Goal: Task Accomplishment & Management: Complete application form

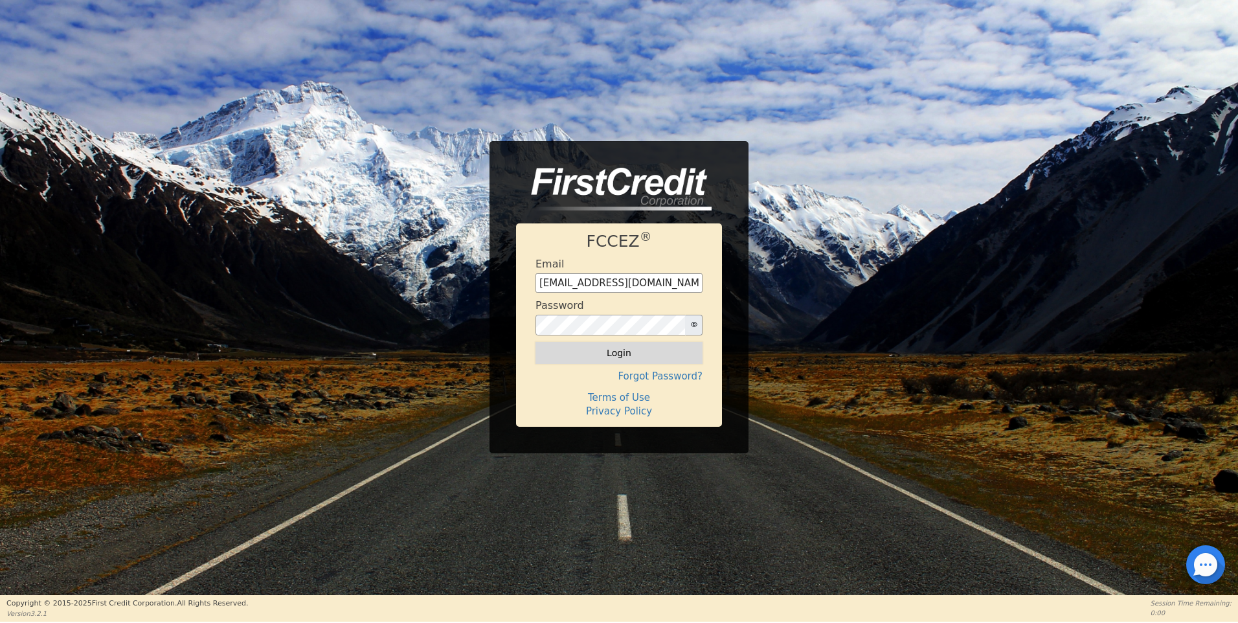
click at [619, 356] on button "Login" at bounding box center [618, 353] width 167 height 22
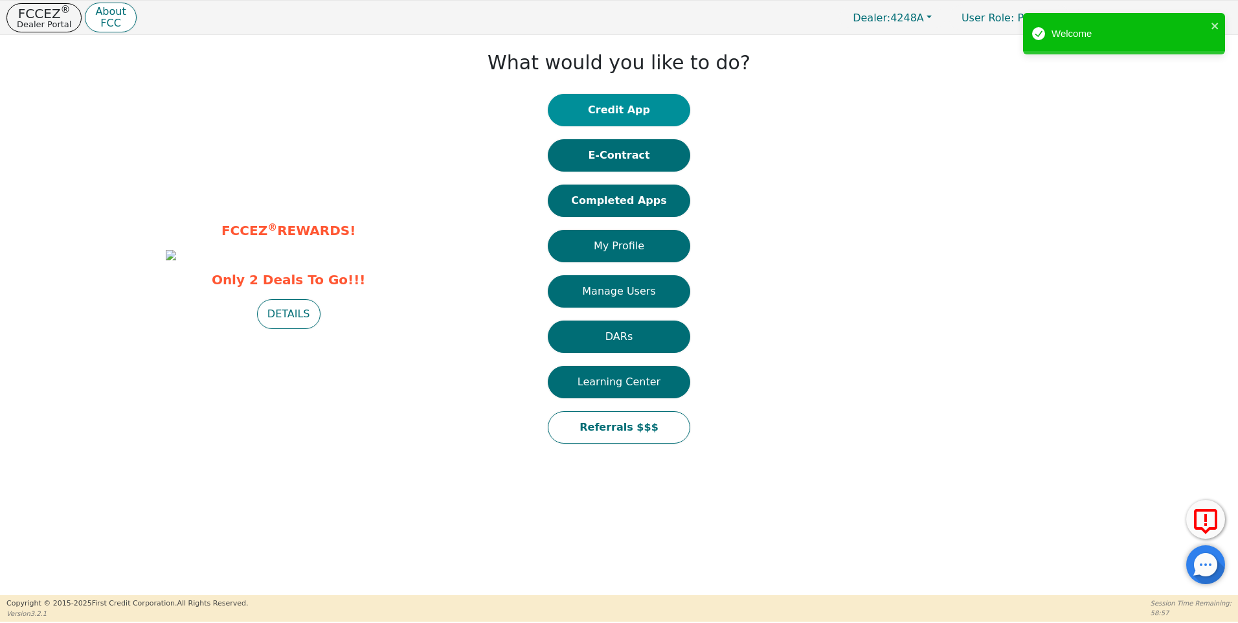
click at [605, 109] on button "Credit App" at bounding box center [619, 110] width 142 height 32
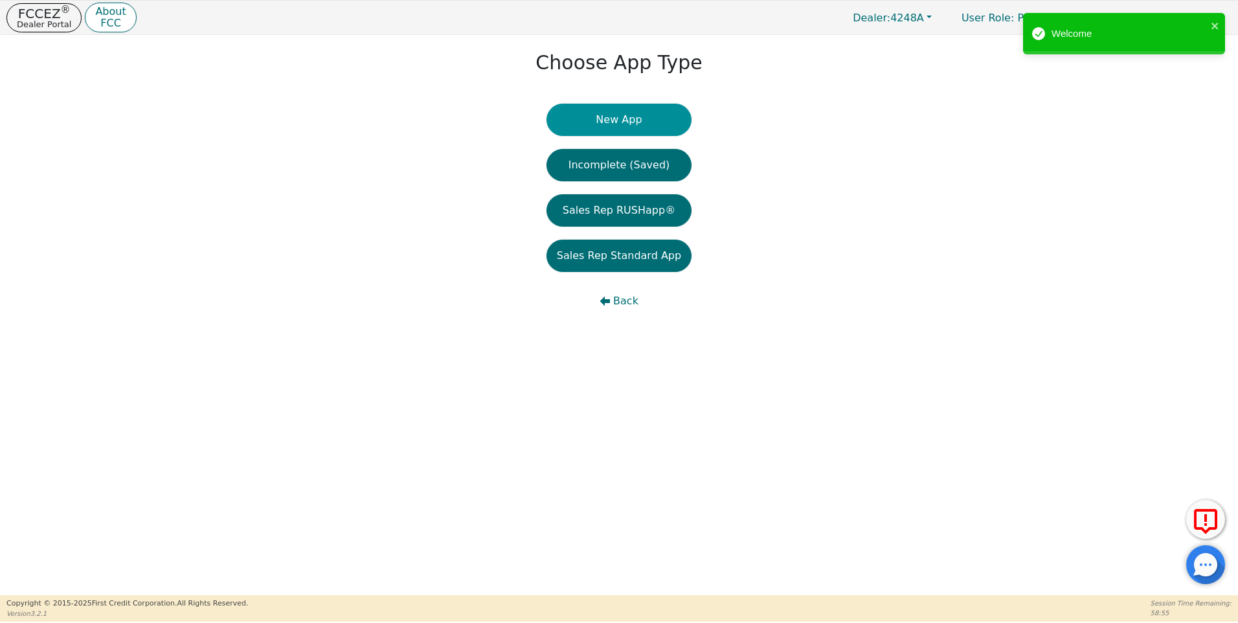
click at [604, 121] on button "New App" at bounding box center [618, 120] width 145 height 32
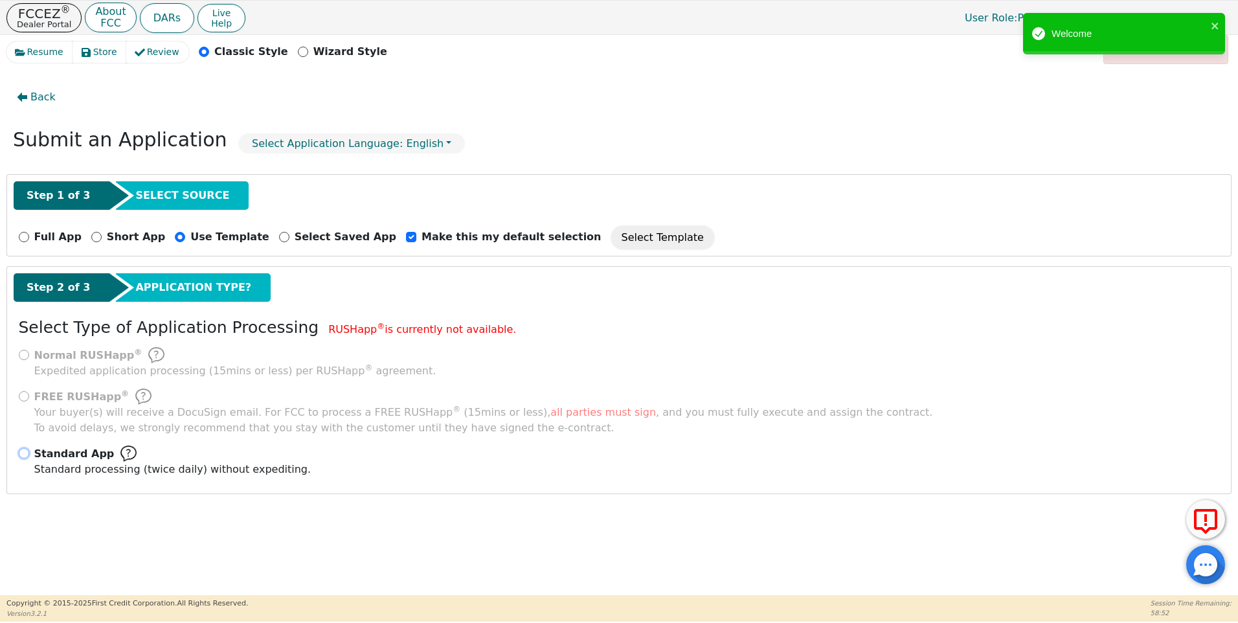
click at [24, 453] on input "Standard App Standard processing (twice daily) without expediting." at bounding box center [24, 453] width 10 height 10
radio input "true"
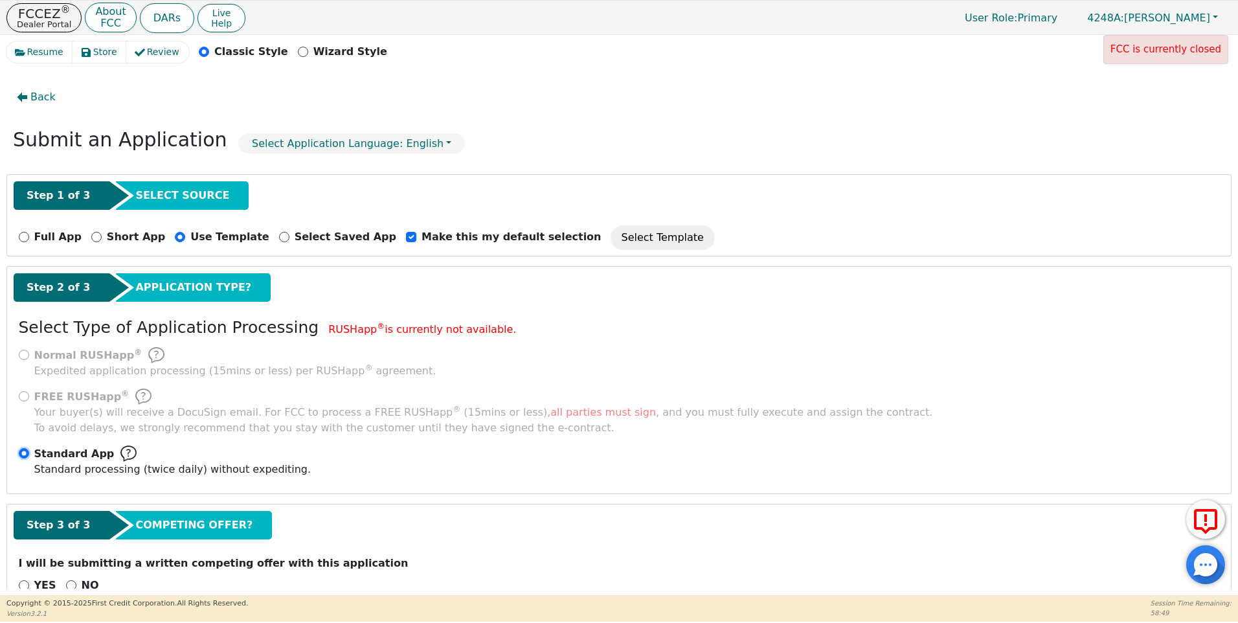
scroll to position [32, 0]
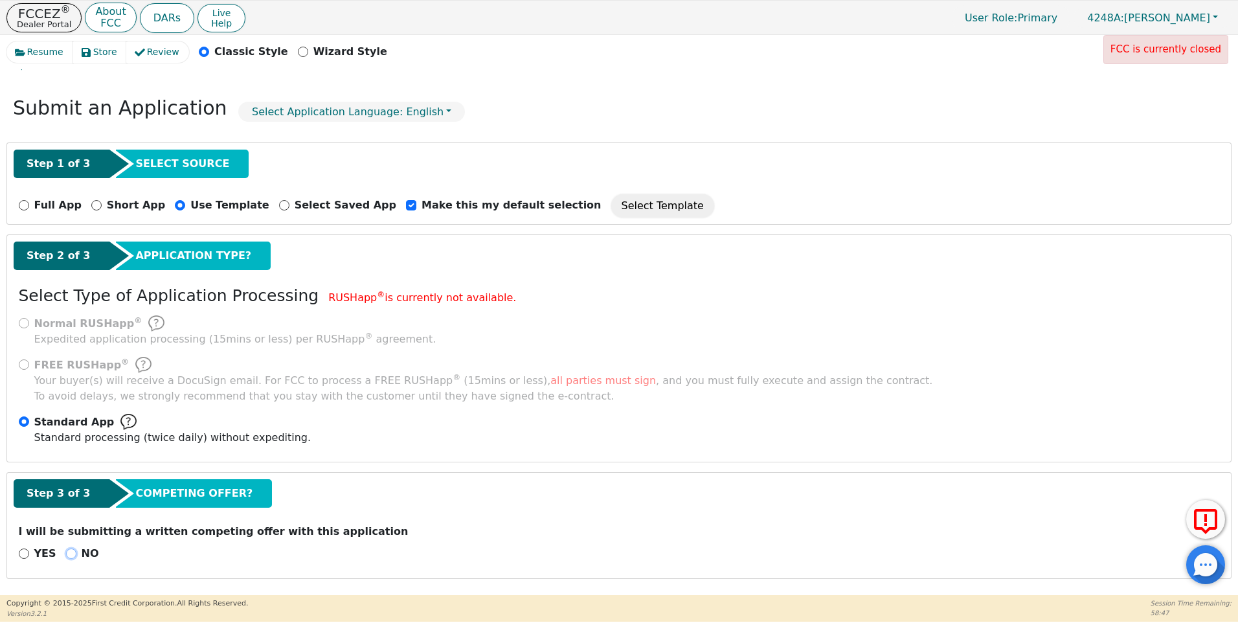
click at [66, 551] on input "NO" at bounding box center [71, 553] width 10 height 10
radio input "true"
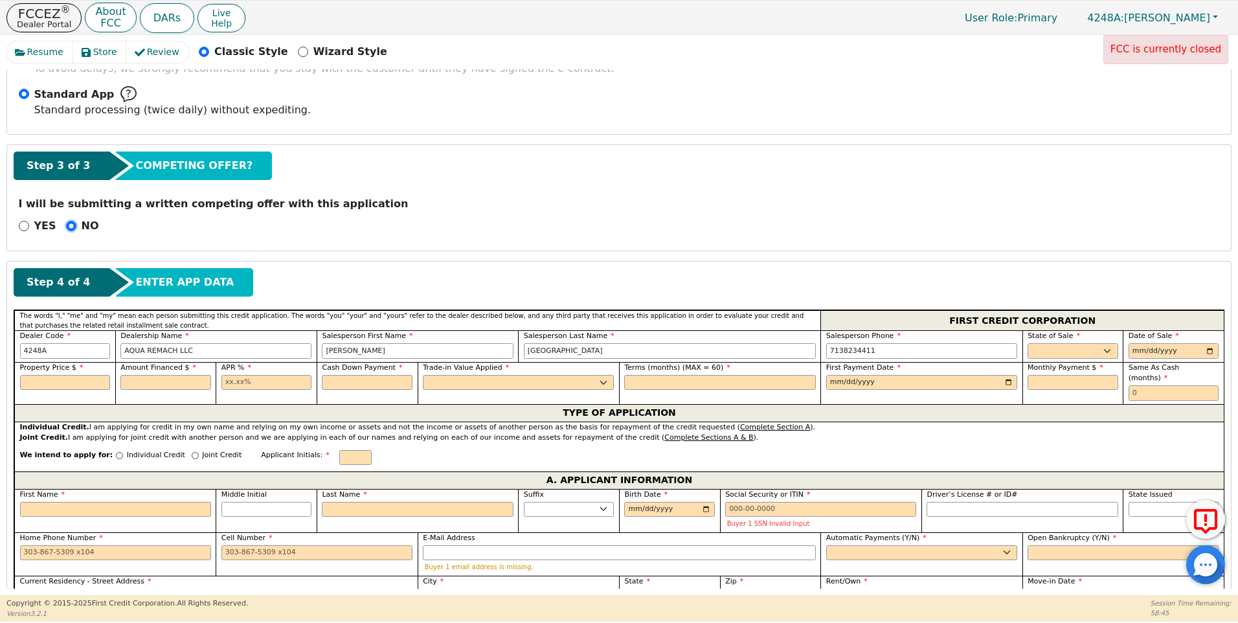
scroll to position [397, 0]
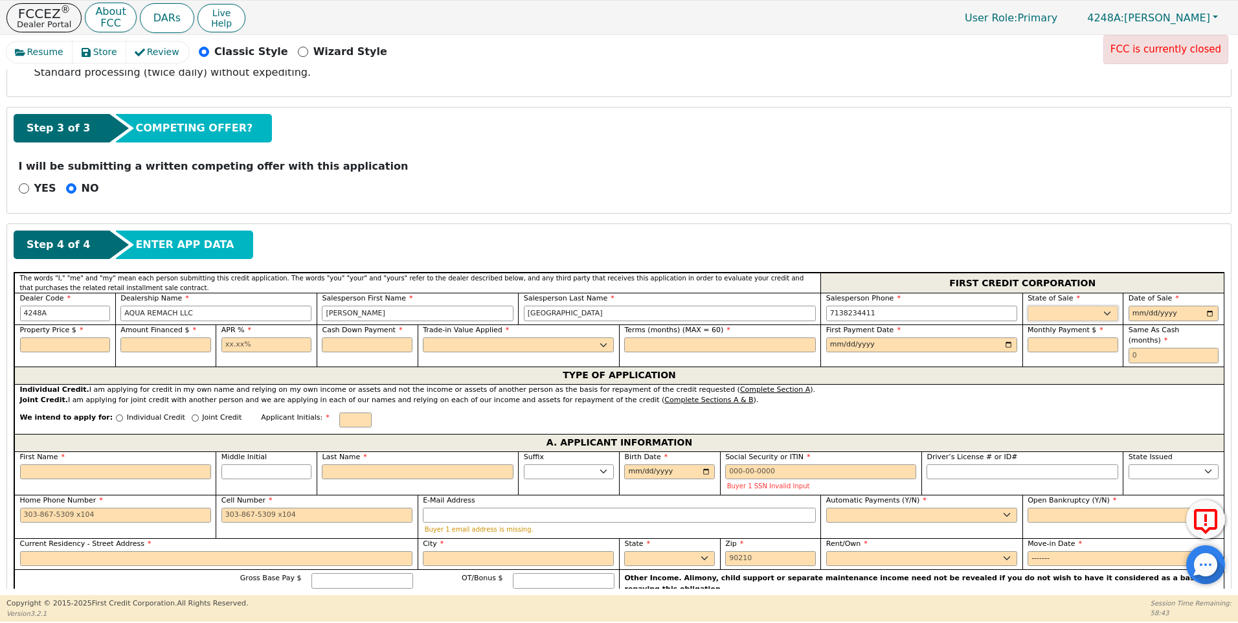
click at [1060, 318] on select "AK AL AR AZ CA CO CT DC DE FL [GEOGRAPHIC_DATA] HI IA ID IL IN KS [GEOGRAPHIC_D…" at bounding box center [1072, 314] width 91 height 16
select select "[GEOGRAPHIC_DATA]"
click at [1060, 318] on select "AK AL AR AZ CA CO CT DC DE FL [GEOGRAPHIC_DATA] HI IA ID IL IN KS [GEOGRAPHIC_D…" at bounding box center [1072, 314] width 91 height 16
click at [1211, 312] on input "date" at bounding box center [1173, 314] width 91 height 16
type input "[DATE]"
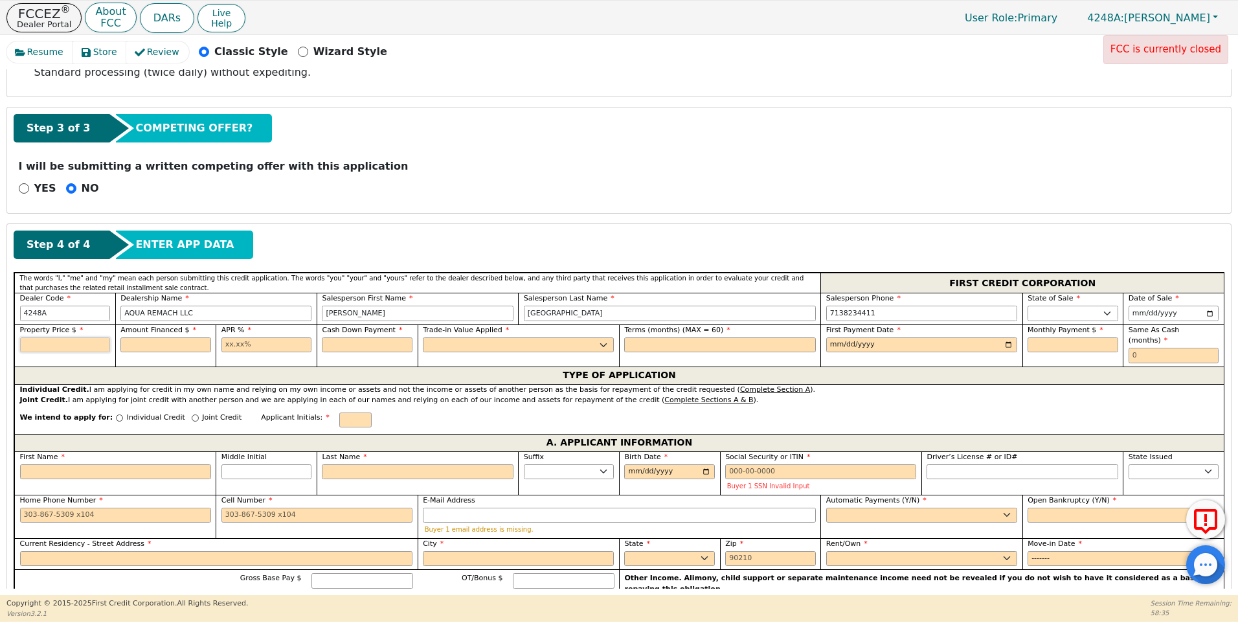
click at [56, 344] on input "text" at bounding box center [65, 345] width 91 height 16
type input "4990.00"
click at [161, 344] on input "text" at bounding box center [165, 345] width 91 height 16
type input "4990.00"
click at [224, 343] on input "text" at bounding box center [266, 345] width 91 height 16
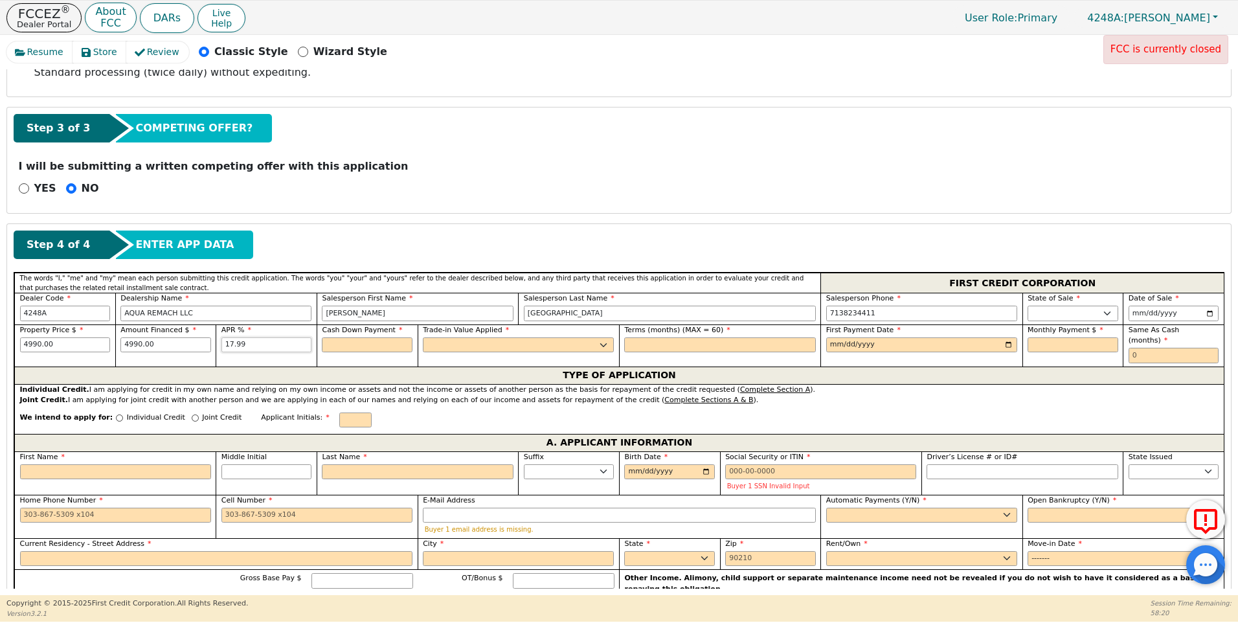
type input "17.99"
click at [335, 345] on input "text" at bounding box center [367, 345] width 91 height 16
type input "0.00"
click at [456, 347] on select "Yes No" at bounding box center [518, 345] width 191 height 16
select select "n"
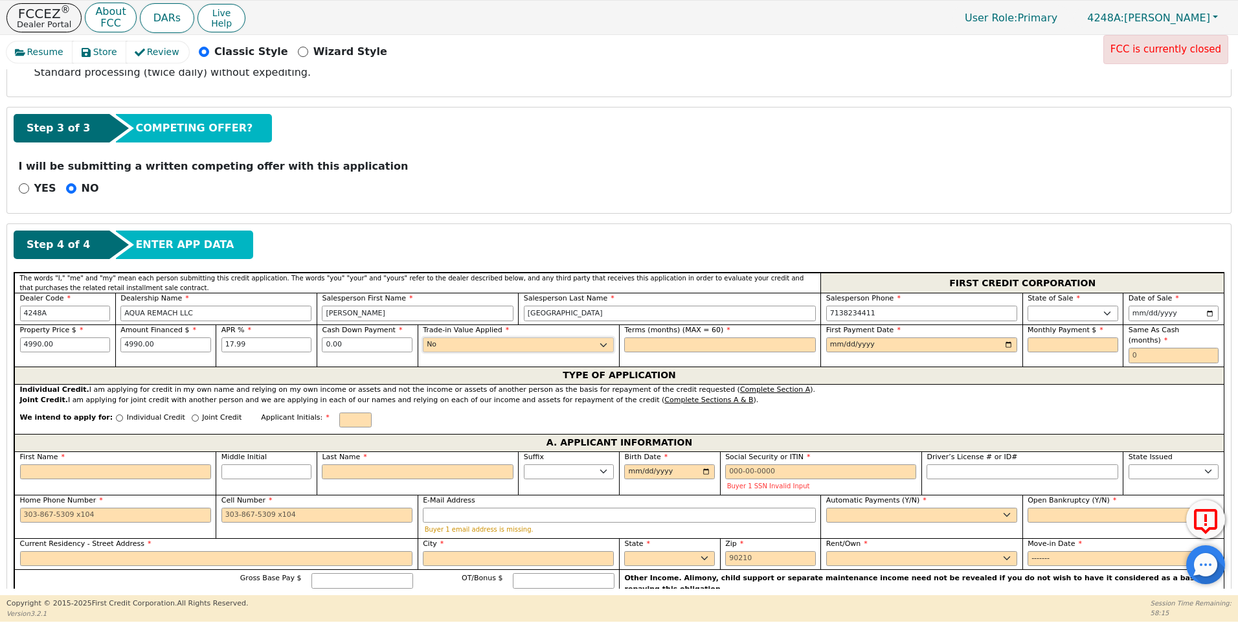
click at [423, 337] on select "Yes No" at bounding box center [518, 345] width 191 height 16
click at [647, 350] on input "text" at bounding box center [719, 345] width 191 height 16
type input "60"
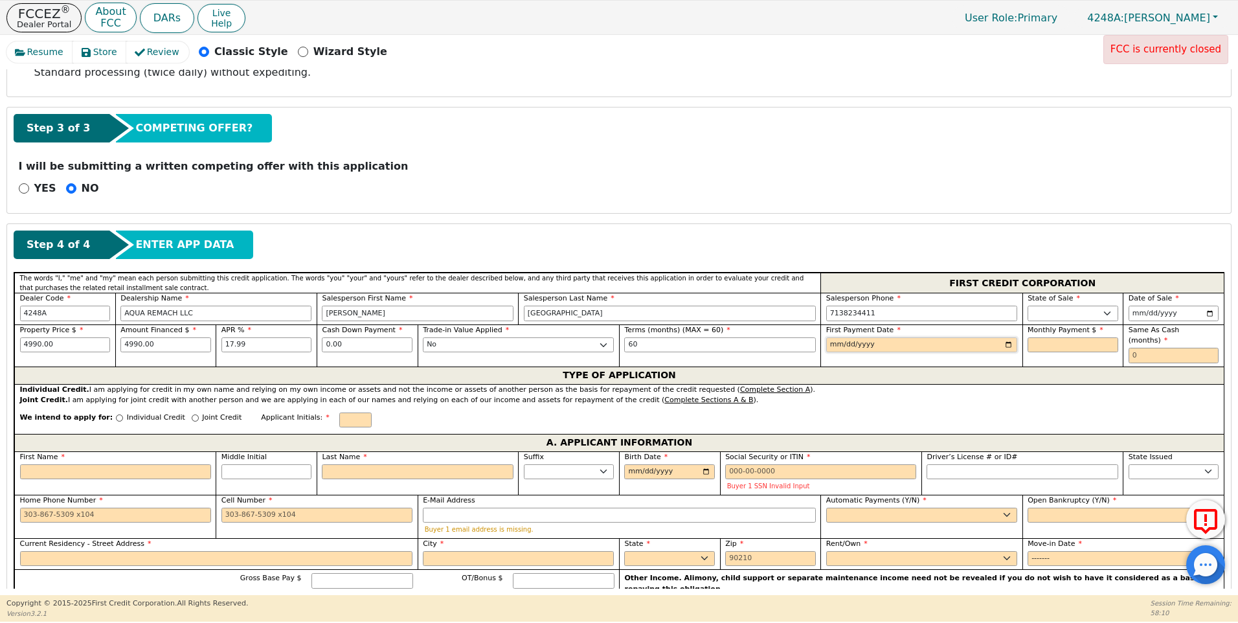
click at [1003, 344] on input "date" at bounding box center [921, 345] width 191 height 16
type input "[DATE]"
click at [1027, 346] on input "text" at bounding box center [1072, 345] width 91 height 16
type input "126.69"
click at [1128, 348] on input "text" at bounding box center [1173, 356] width 91 height 16
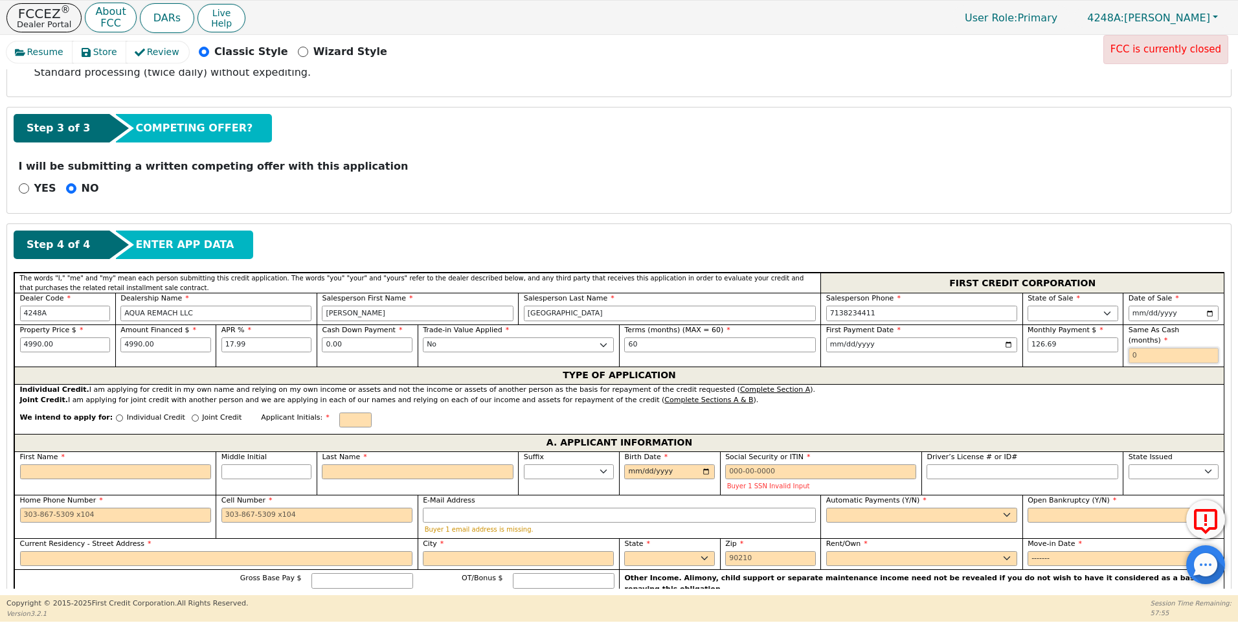
type input "0"
click at [116, 414] on input "Individual Credit" at bounding box center [119, 417] width 7 height 7
radio input "true"
click at [41, 464] on input "First Name" at bounding box center [115, 472] width 191 height 16
type input "J"
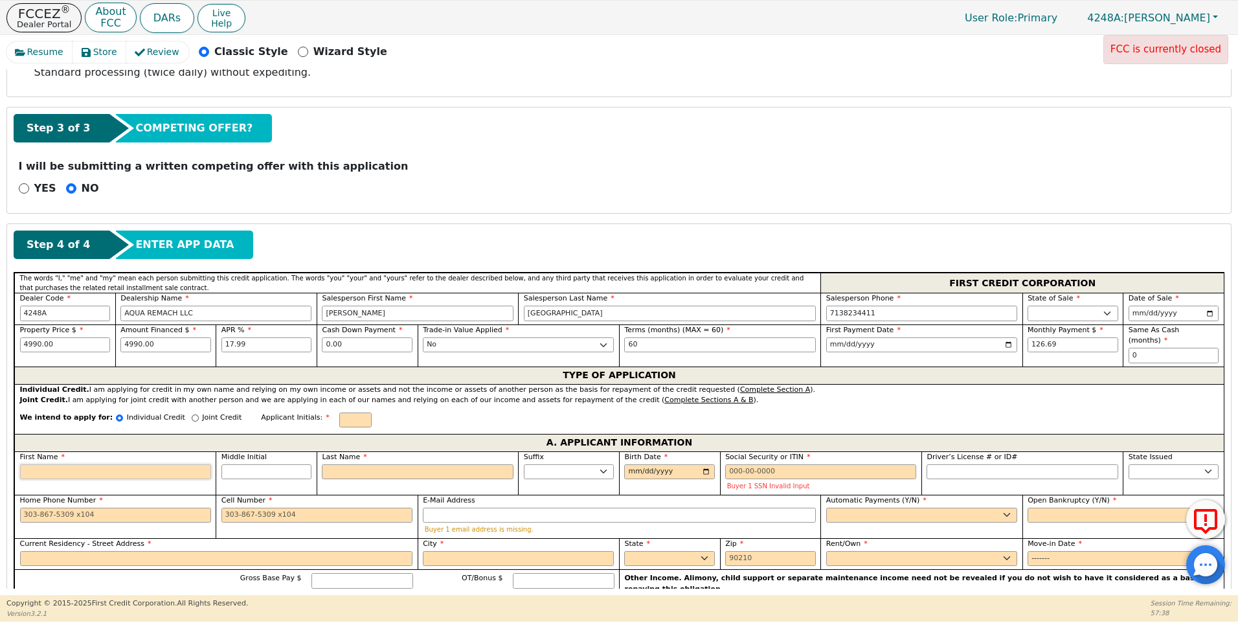
type input "J"
type input "[PERSON_NAME]"
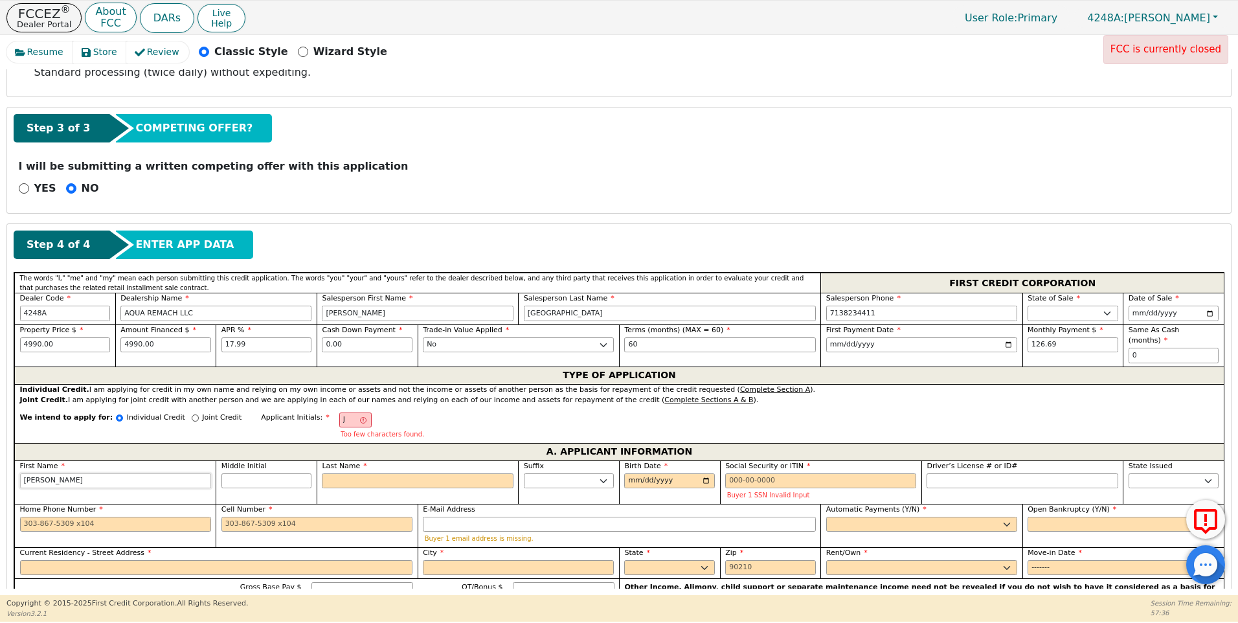
type input "JAI"
type input "JAIM"
type input "[PERSON_NAME]"
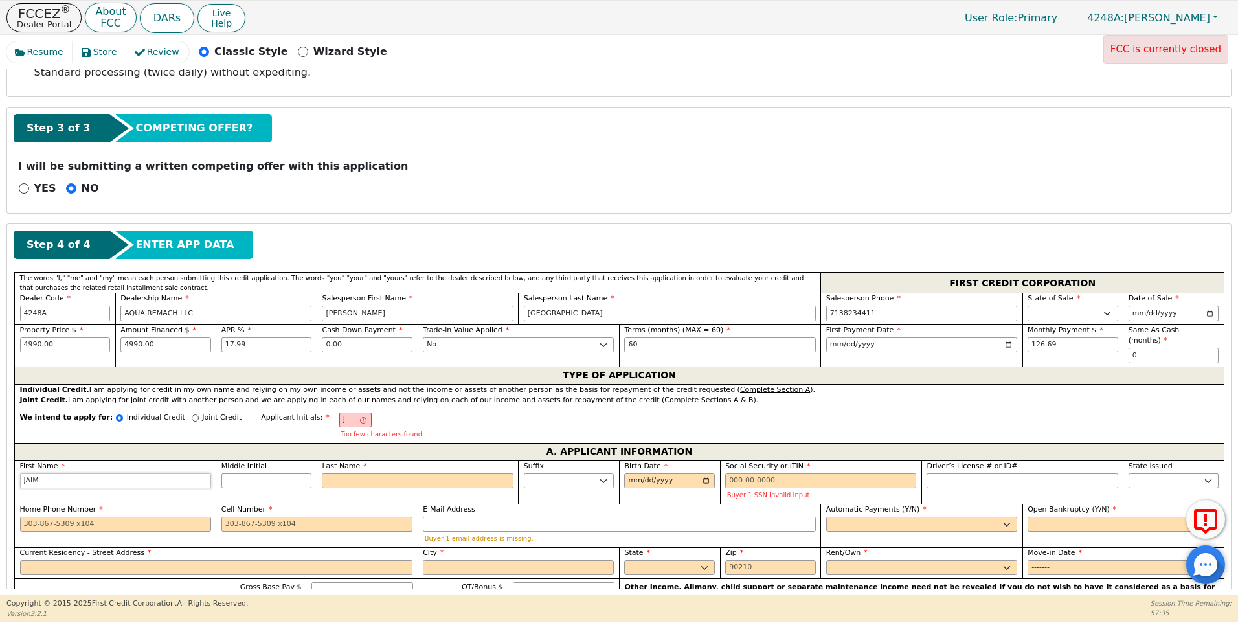
type input "[PERSON_NAME]"
click at [254, 473] on input "Middle Initial" at bounding box center [266, 481] width 91 height 16
type input "JL"
type input "L"
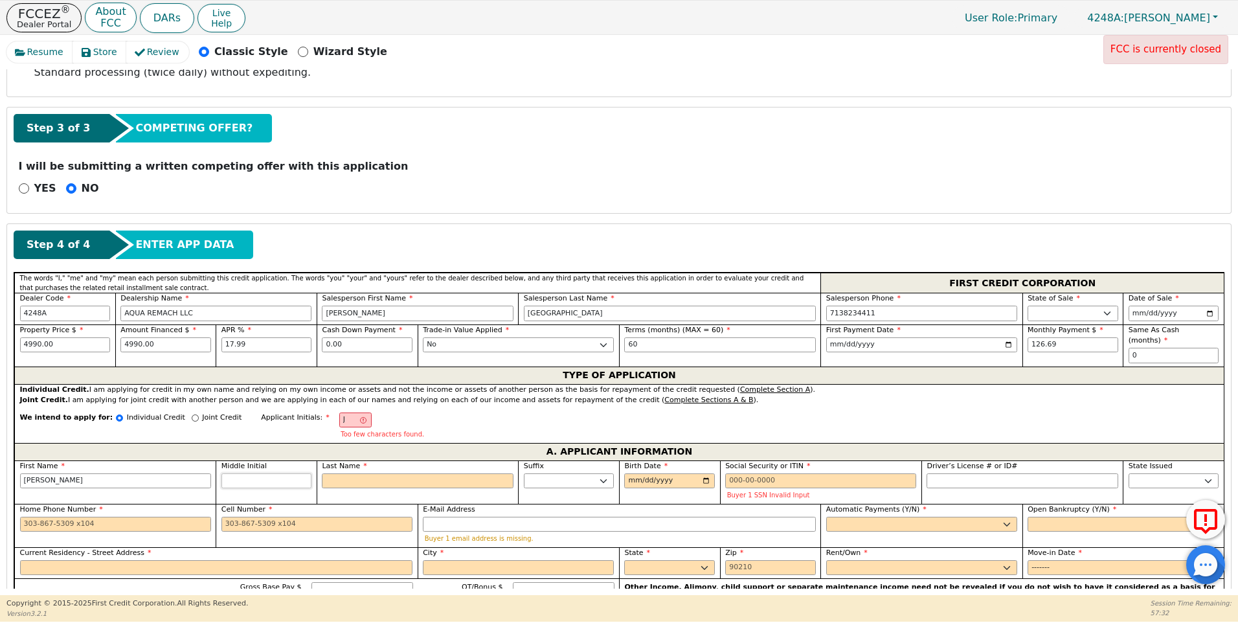
type input "[PERSON_NAME]"
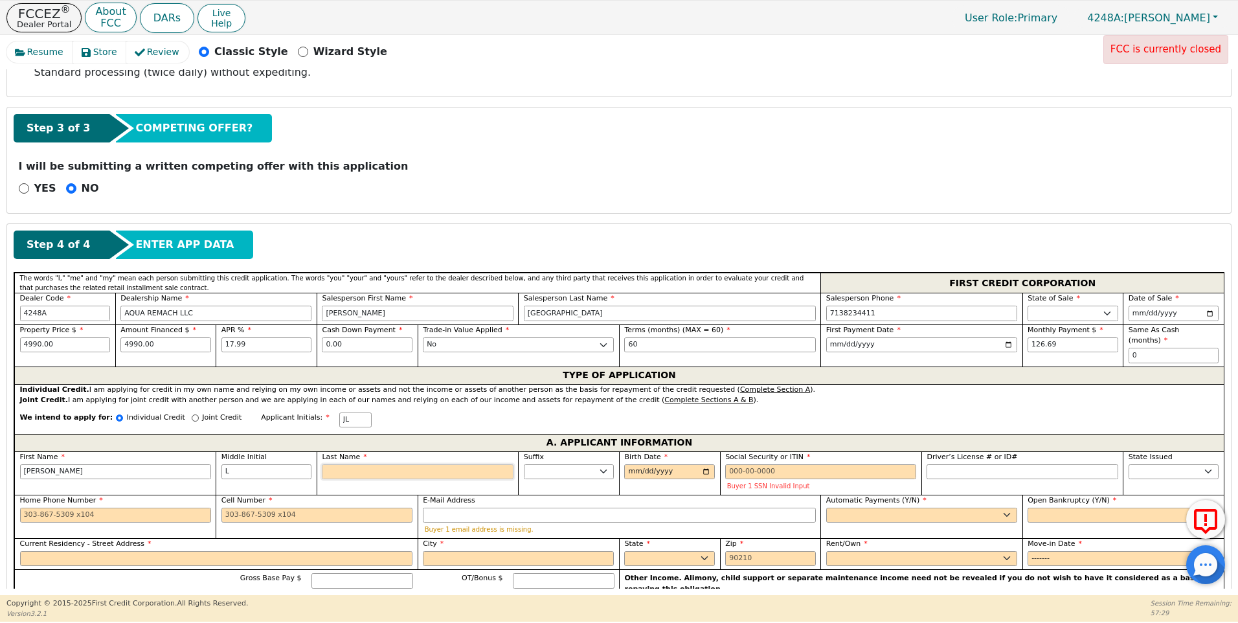
type input "[PERSON_NAME]"
select select "[GEOGRAPHIC_DATA]"
type input "9722636907"
type input "[EMAIL_ADDRESS][DOMAIN_NAME]"
type input "[STREET_ADDRESS][PERSON_NAME]"
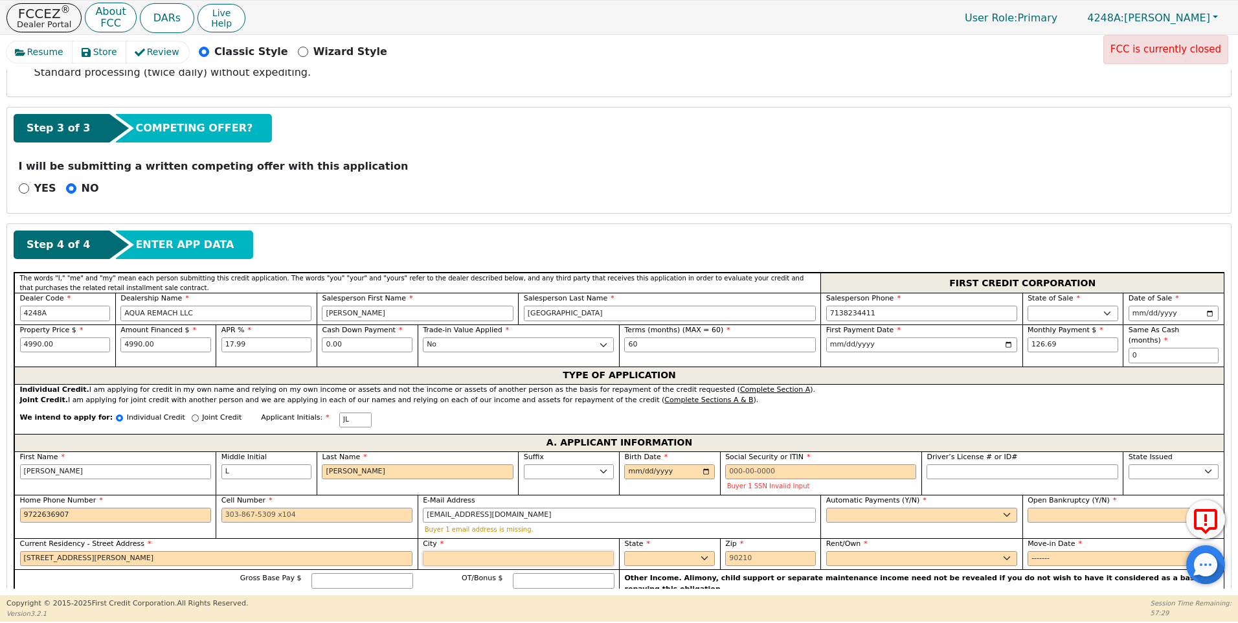
type input "MESQUITE"
select select "[GEOGRAPHIC_DATA]"
type input "75149"
type input "JLC"
type input "[PERSON_NAME]"
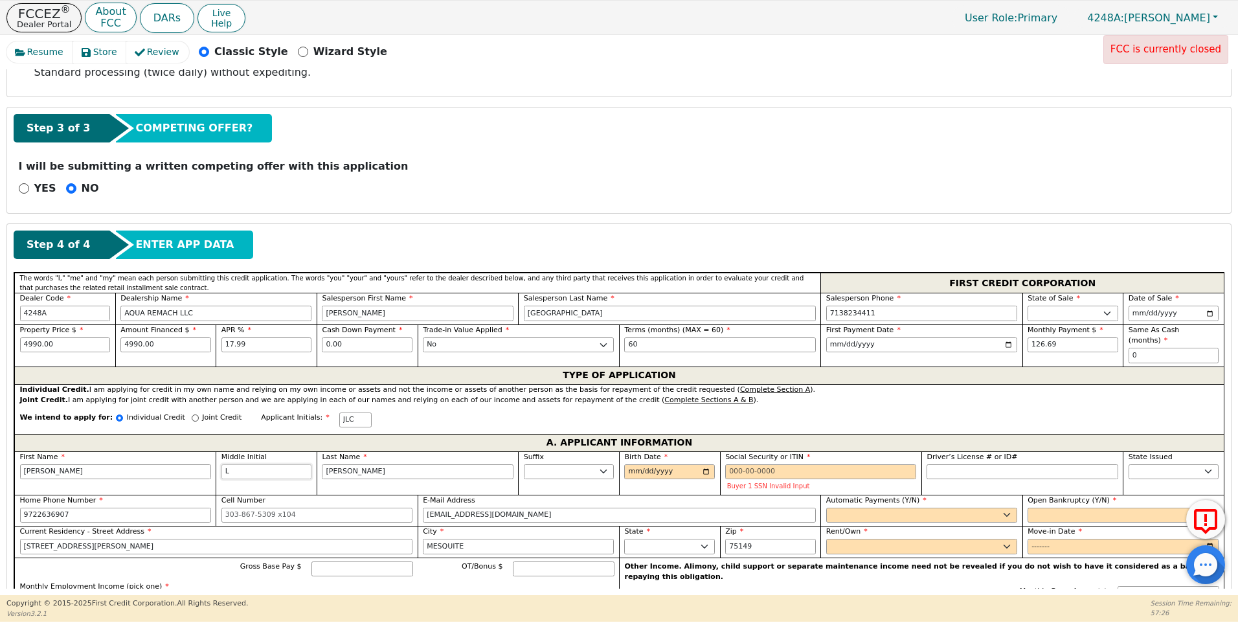
type input "L"
click at [630, 464] on input "Birth Date" at bounding box center [669, 472] width 91 height 16
type input "[DATE]"
click at [725, 464] on input "Social Security or ITIN" at bounding box center [820, 472] width 191 height 16
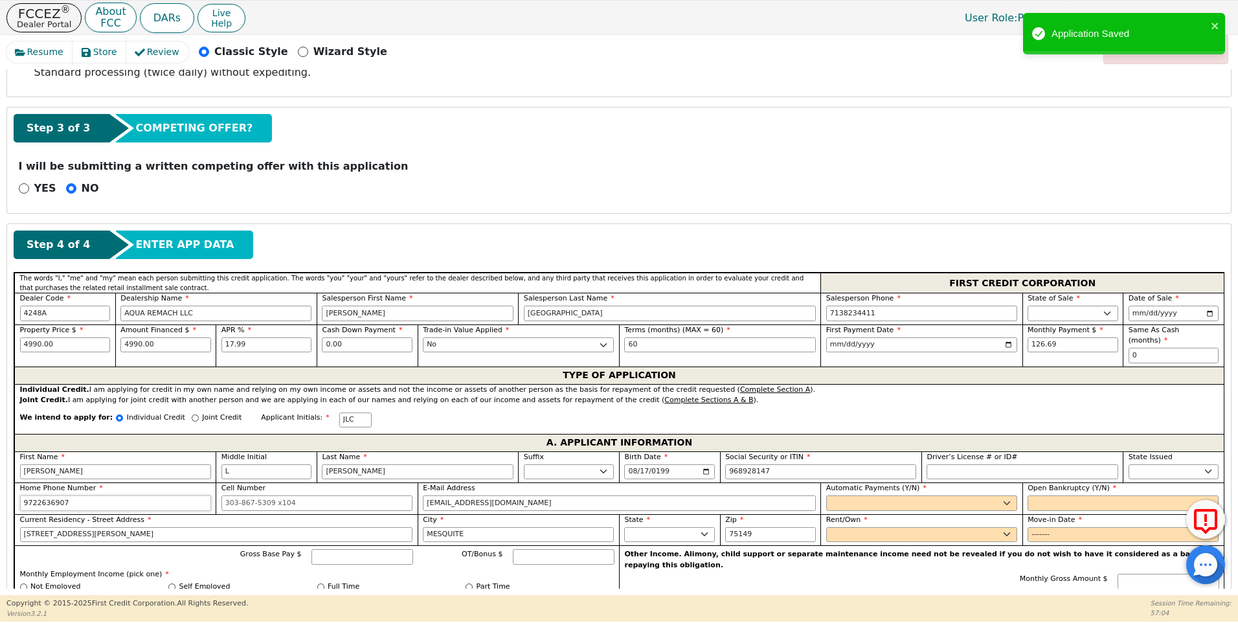
type input "***-**-8147"
drag, startPoint x: 72, startPoint y: 495, endPoint x: 0, endPoint y: 486, distance: 72.5
click at [0, 487] on html "FCCEZ ® Dealer Portal About FCC DARs Live Help User Role : Primary 4248A: [PERS…" at bounding box center [619, 310] width 1238 height 621
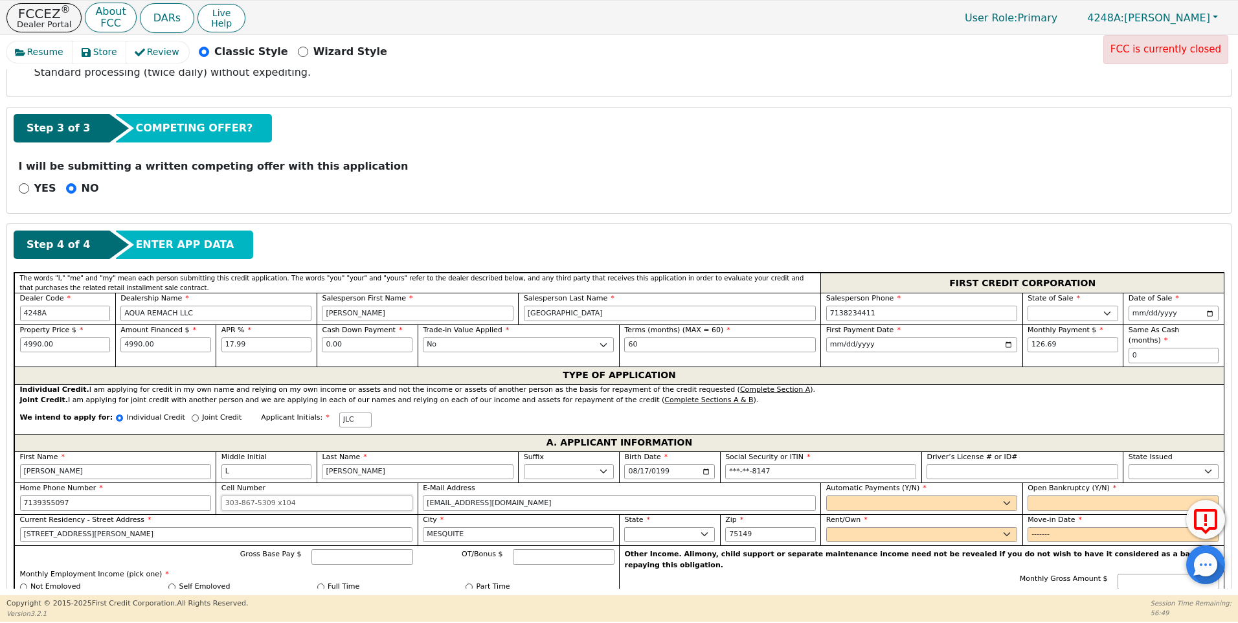
type input "[PHONE_NUMBER]"
click at [294, 498] on input "Cell Number" at bounding box center [316, 503] width 191 height 16
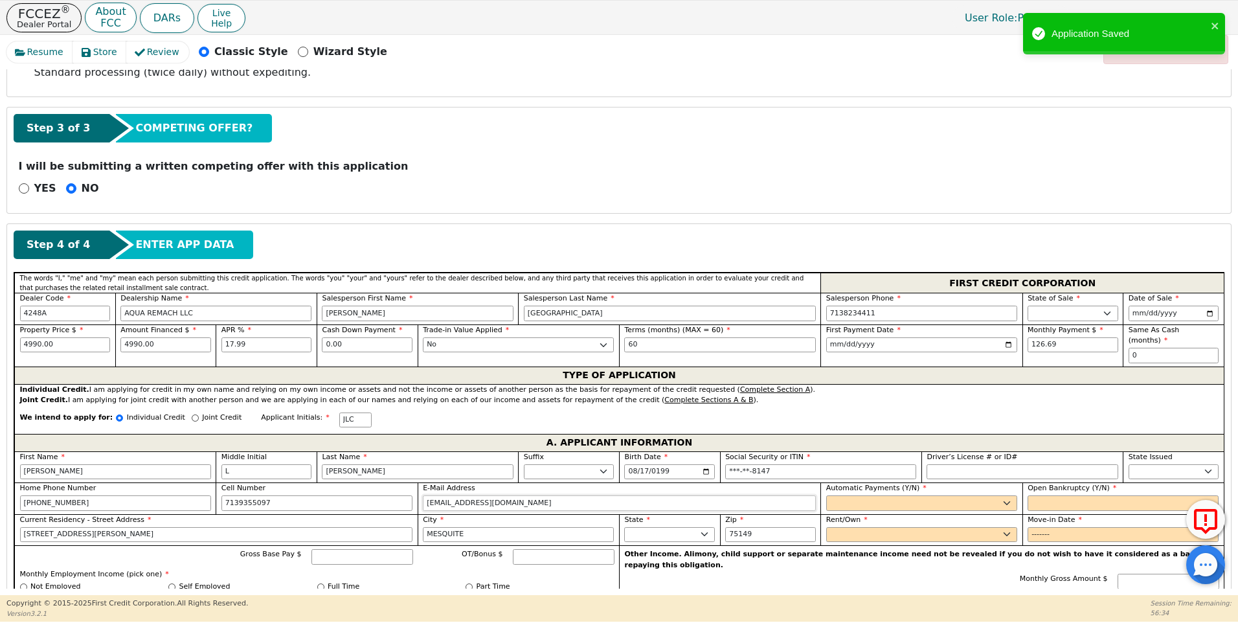
type input "[PHONE_NUMBER]"
drag, startPoint x: 537, startPoint y: 492, endPoint x: 387, endPoint y: 478, distance: 150.2
click at [388, 486] on div "First Name [PERSON_NAME] Initial L Last Name [PERSON_NAME] Sr. II III IV Birth …" at bounding box center [618, 616] width 1209 height 330
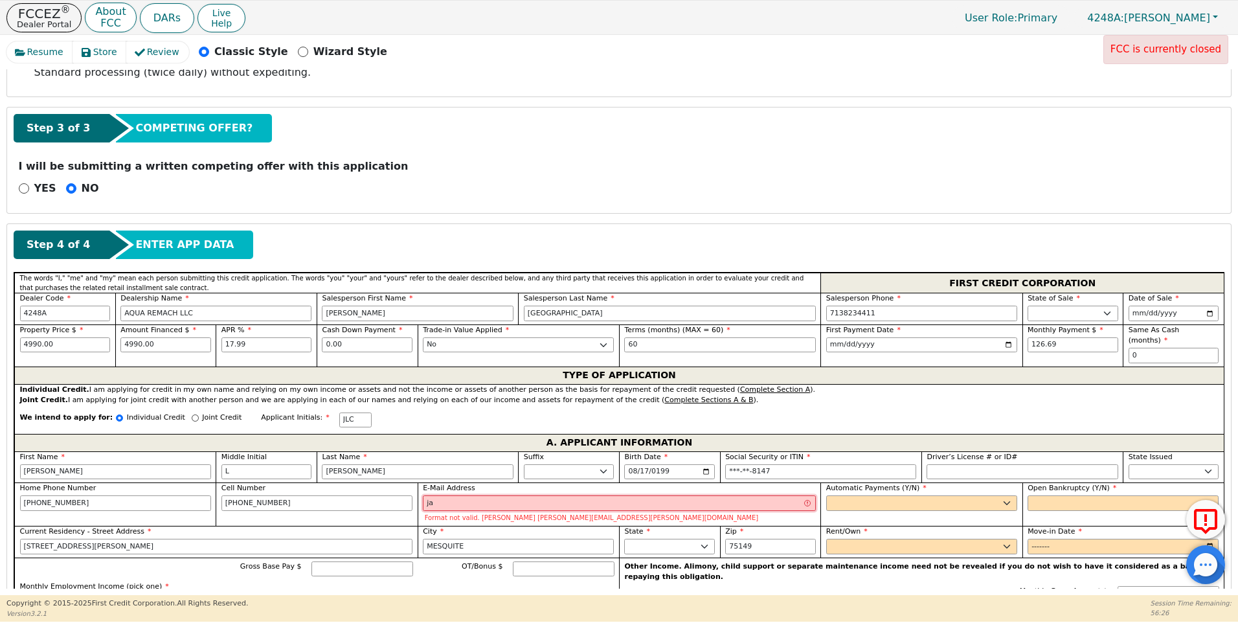
type input "j"
type input "[EMAIL_ADDRESS][DOMAIN_NAME]"
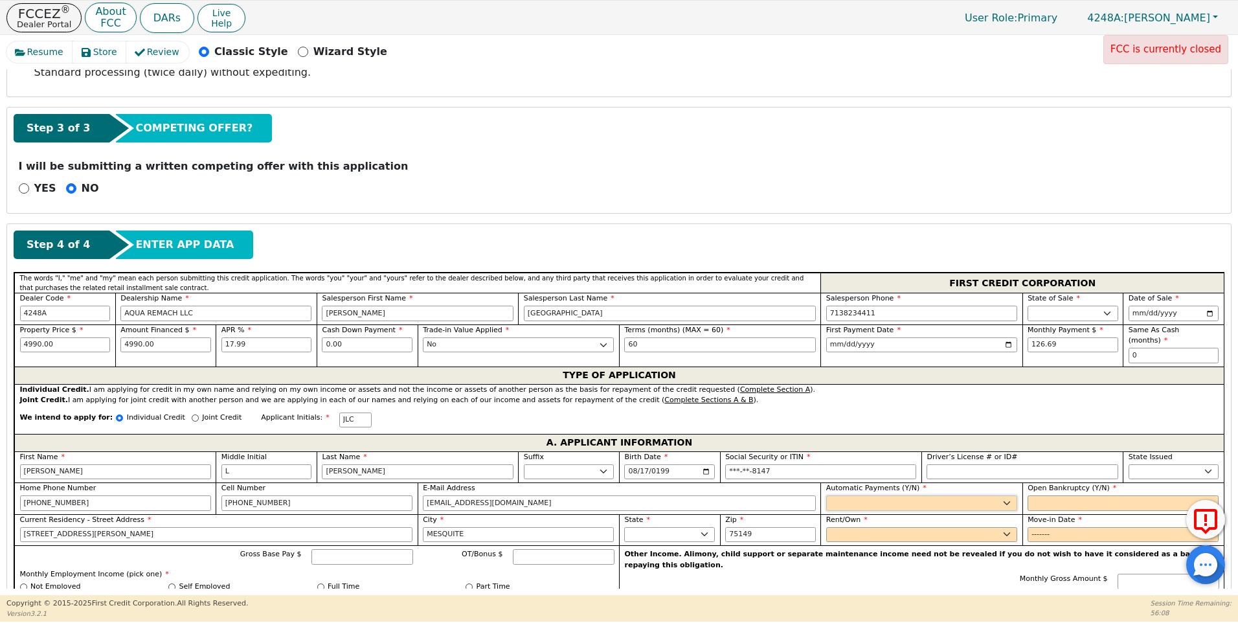
click at [846, 495] on select "Yes No" at bounding box center [921, 503] width 191 height 16
select select "y"
click at [826, 495] on select "Yes No" at bounding box center [921, 503] width 191 height 16
type input "[PERSON_NAME]"
click at [1038, 495] on select "Yes No" at bounding box center [1122, 503] width 191 height 16
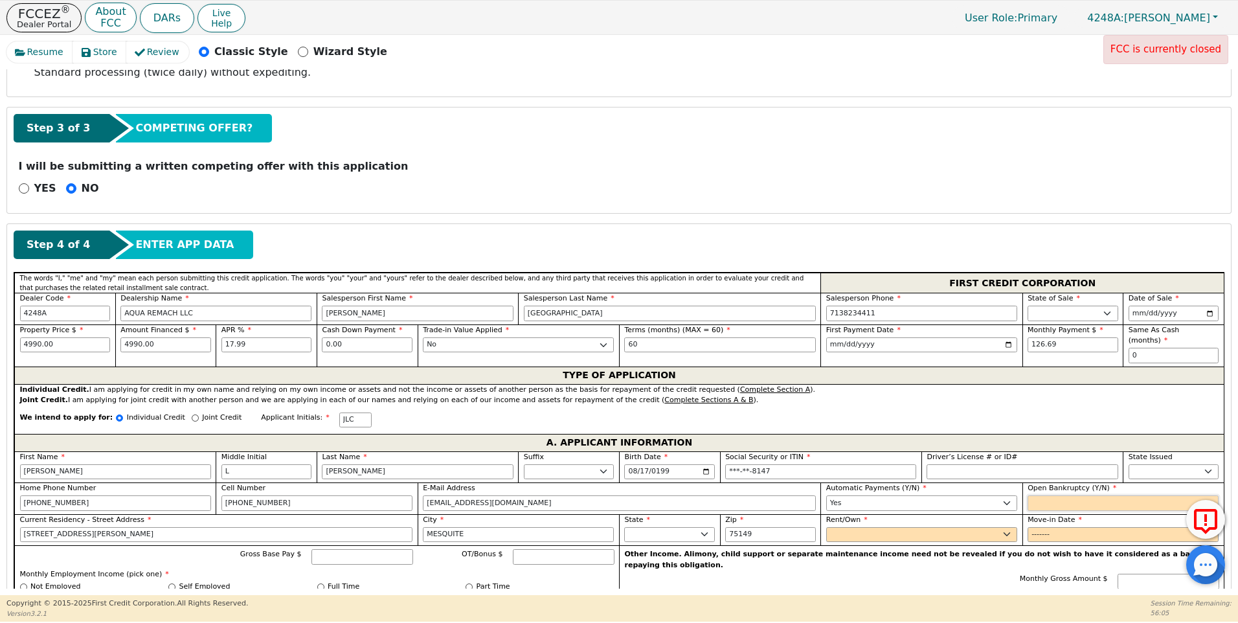
select select "n"
click at [1027, 495] on select "Yes No" at bounding box center [1122, 503] width 191 height 16
drag, startPoint x: 87, startPoint y: 520, endPoint x: -3, endPoint y: 527, distance: 90.3
click at [0, 527] on html "FCCEZ ® Dealer Portal About FCC DARs Live Help User Role : Primary 4248A: [PERS…" at bounding box center [619, 310] width 1238 height 621
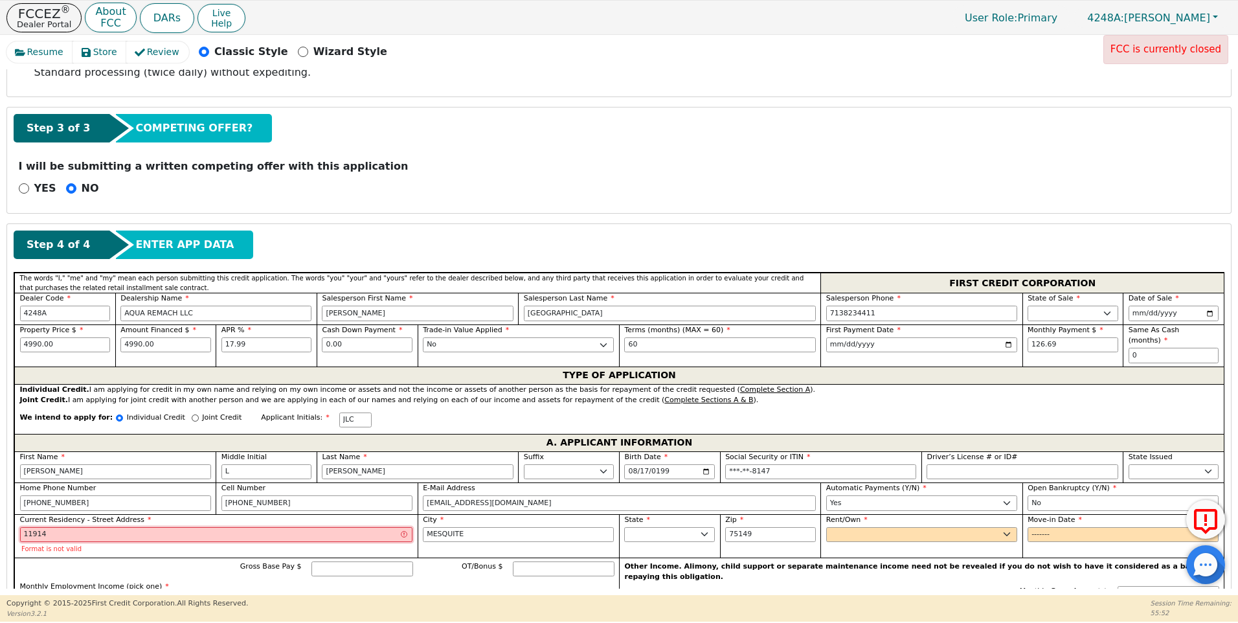
type input "11914 RENWICH DR"
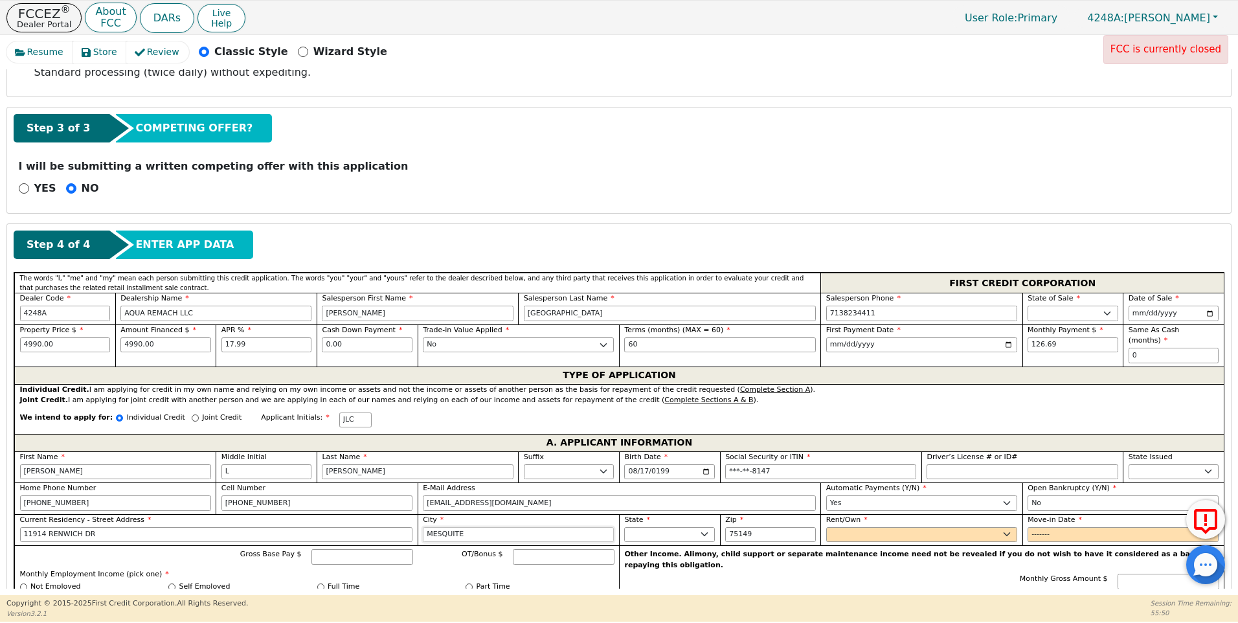
drag, startPoint x: 465, startPoint y: 522, endPoint x: 415, endPoint y: 522, distance: 50.5
click at [415, 522] on div "First Name [PERSON_NAME] Initial L Last Name [PERSON_NAME] Sr. II III IV Birth …" at bounding box center [618, 603] width 1209 height 304
type input "[GEOGRAPHIC_DATA]"
drag, startPoint x: 763, startPoint y: 525, endPoint x: 713, endPoint y: 534, distance: 50.7
click at [703, 532] on div "First Name [PERSON_NAME] Initial L Last Name [PERSON_NAME] Sr. II III IV Birth …" at bounding box center [618, 603] width 1209 height 304
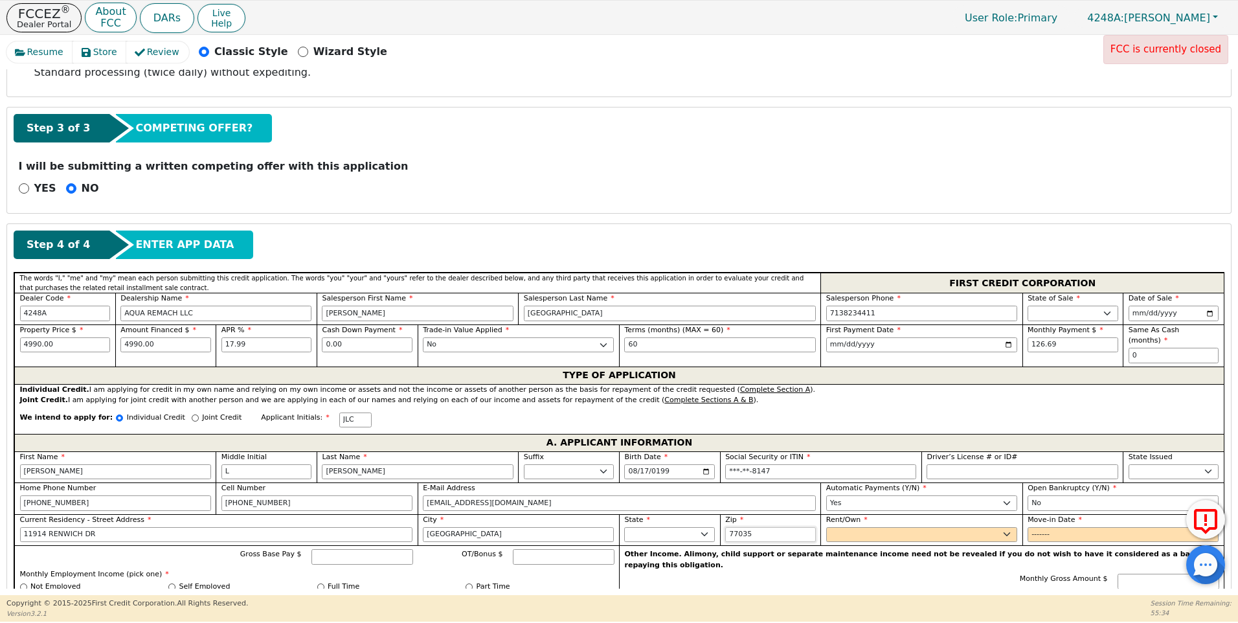
type input "77035"
click at [844, 527] on select "Rent Own" at bounding box center [921, 535] width 191 height 16
select select "Own"
click at [826, 527] on select "Rent Own" at bounding box center [921, 535] width 191 height 16
click at [1035, 530] on input "Move-in Date" at bounding box center [1122, 535] width 191 height 16
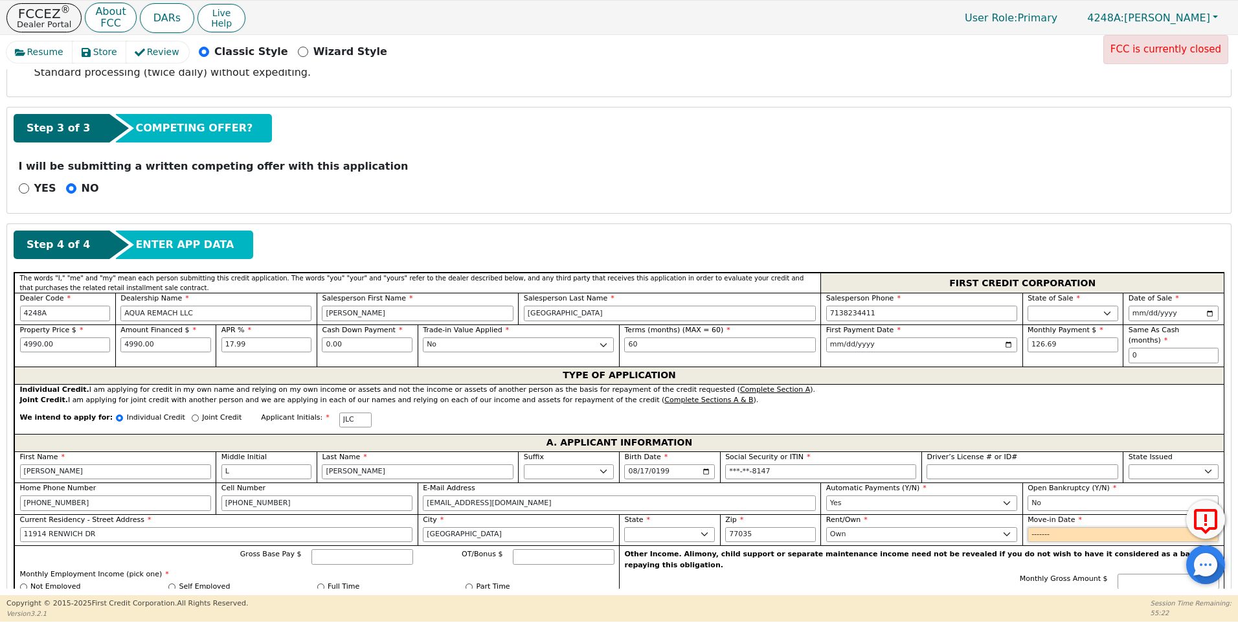
click at [1051, 527] on input "Move-in Date" at bounding box center [1122, 535] width 191 height 16
type input "2025-06"
click at [337, 549] on input "Gross Base Pay $" at bounding box center [362, 557] width 102 height 16
type input "10000.00"
click at [319, 583] on input "Full Time" at bounding box center [320, 586] width 7 height 7
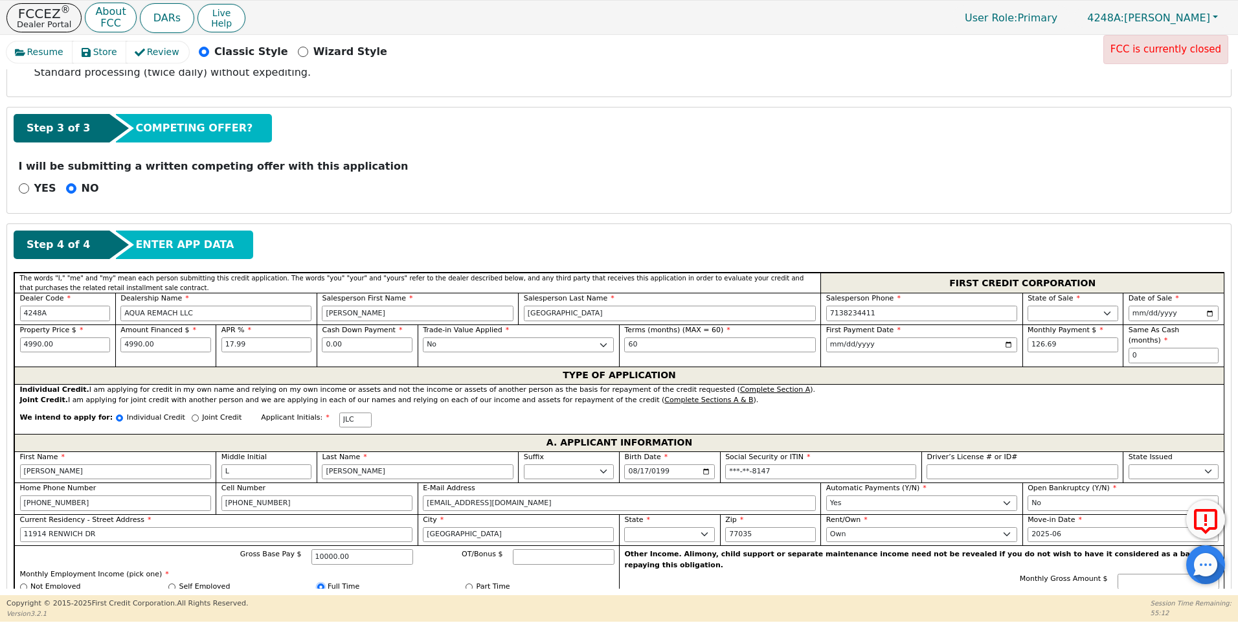
radio input "true"
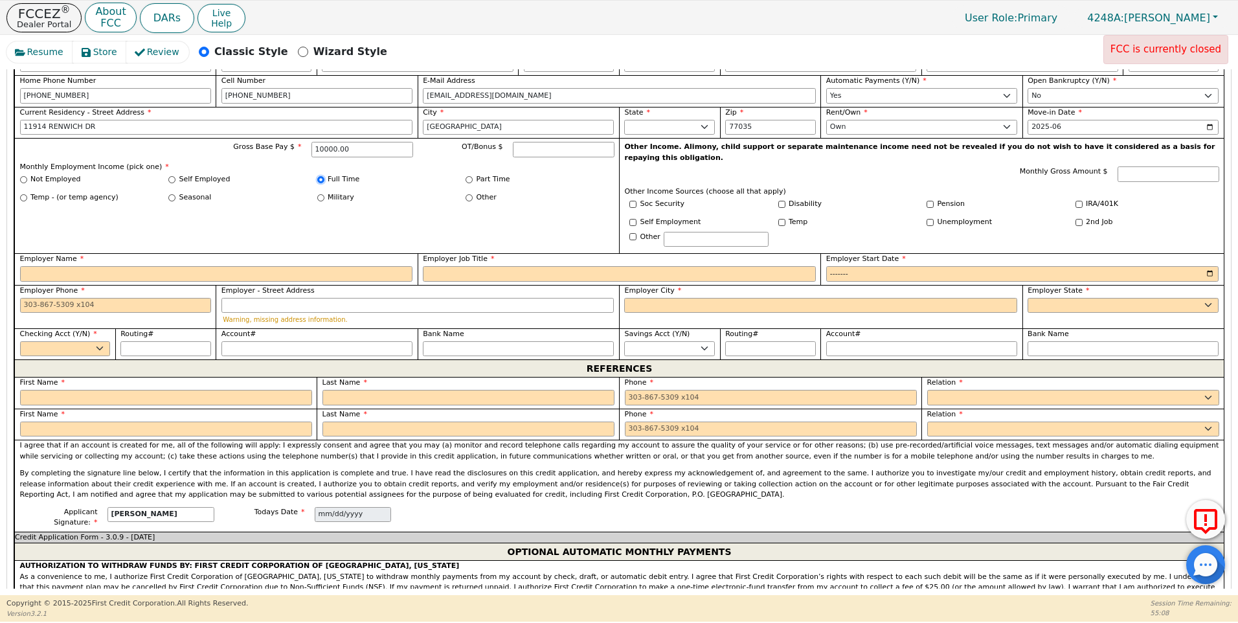
scroll to position [823, 0]
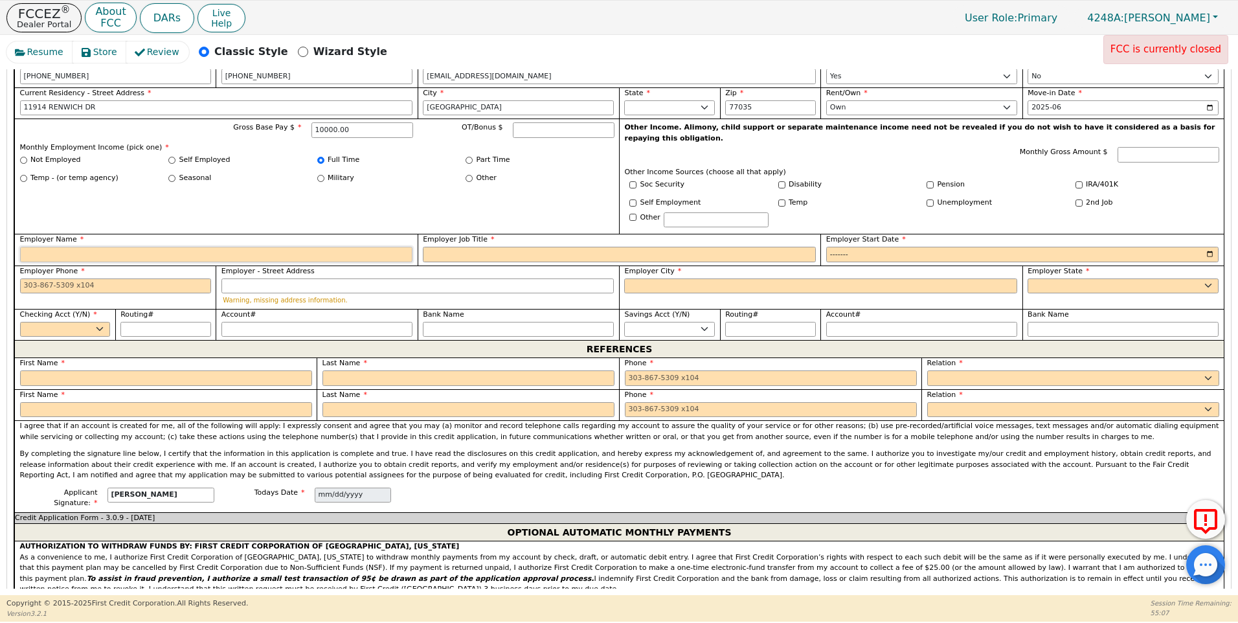
click at [42, 247] on input "Employer Name" at bounding box center [216, 255] width 393 height 16
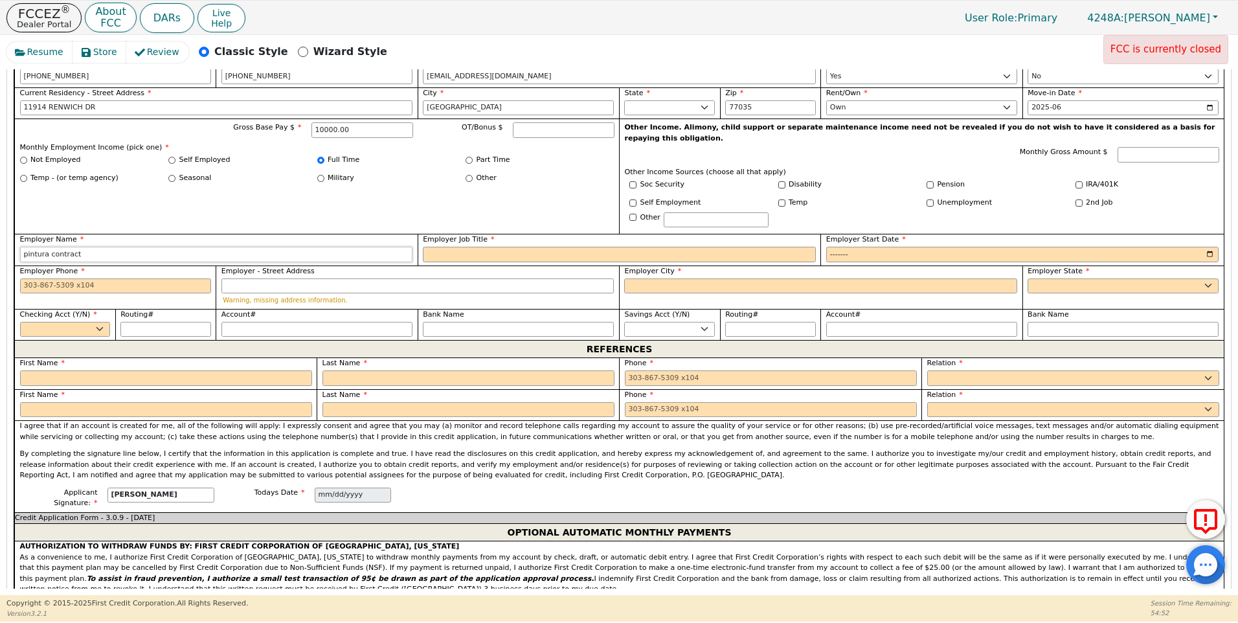
type input "pintura contract"
click at [445, 247] on input "Employer Job Title" at bounding box center [619, 255] width 393 height 16
type input "[PERSON_NAME]"
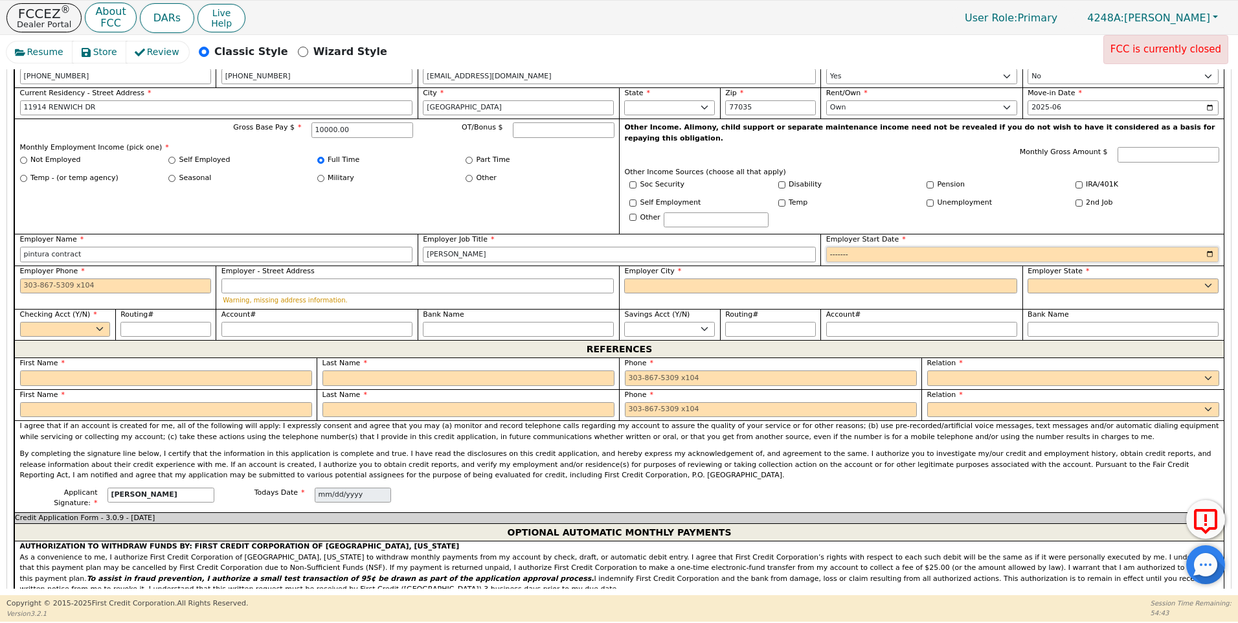
click at [832, 247] on input "Employer Start Date" at bounding box center [1022, 255] width 393 height 16
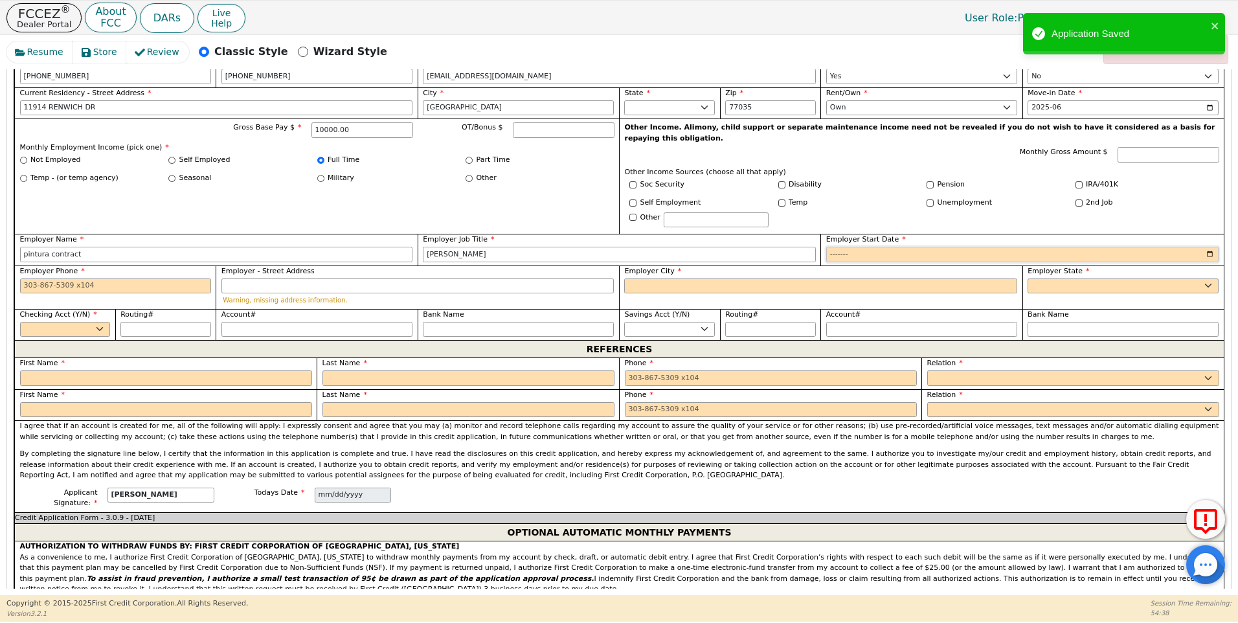
click at [859, 247] on input "Employer Start Date" at bounding box center [1022, 255] width 393 height 16
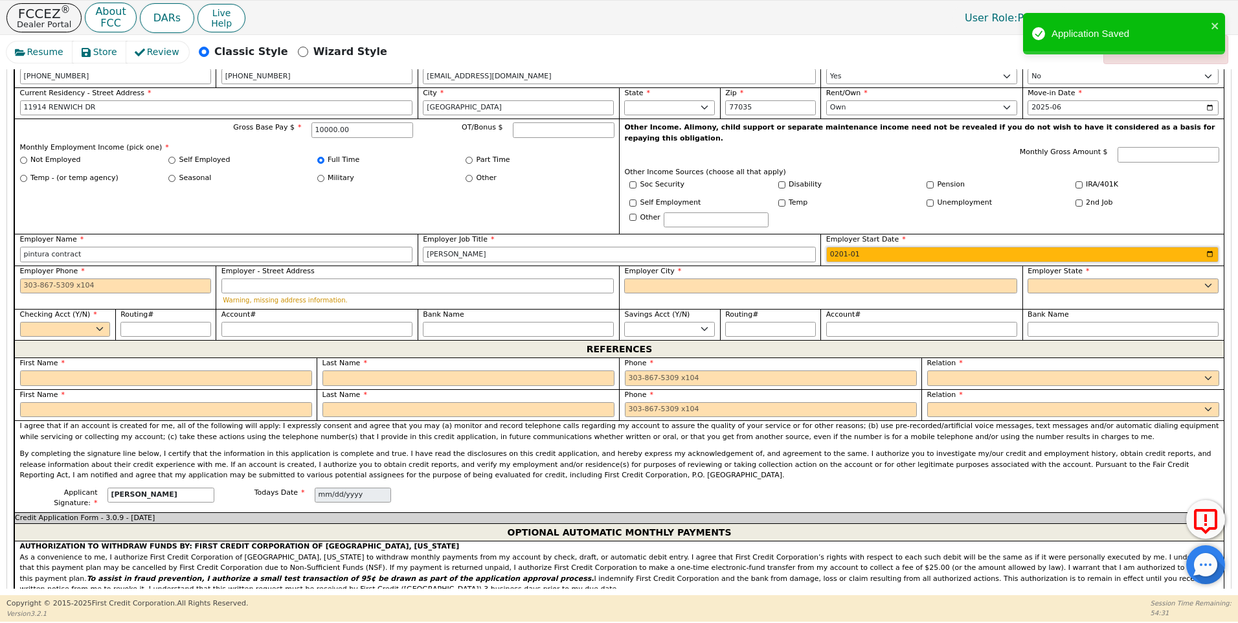
type input "2019-01"
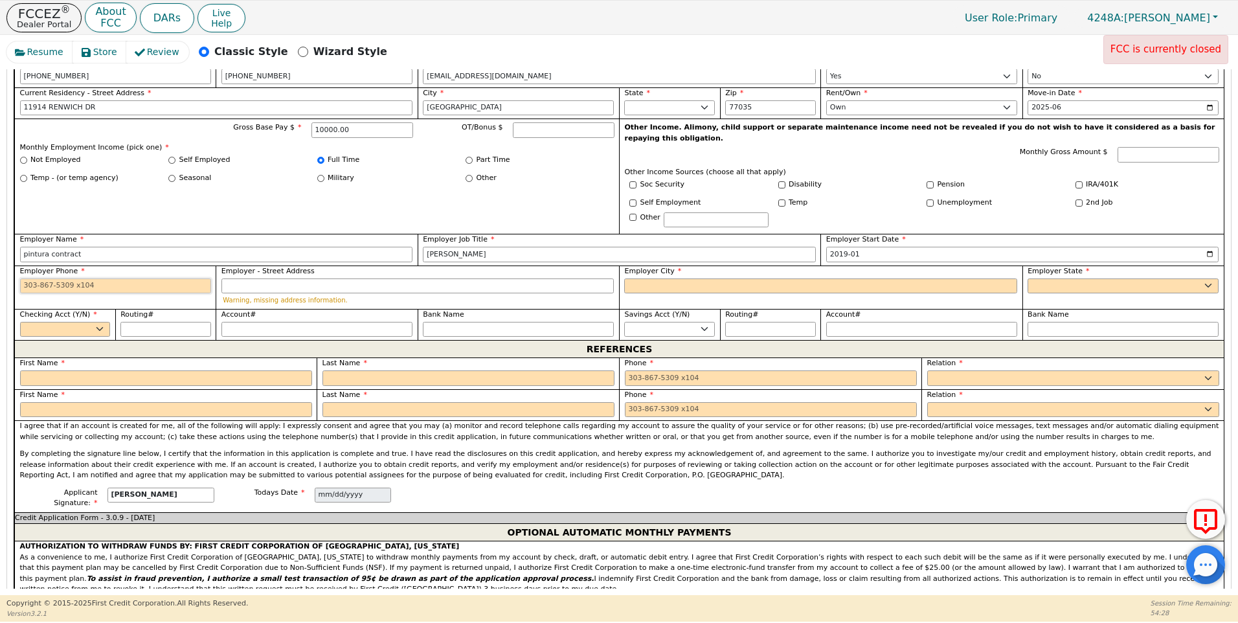
click at [24, 278] on input "Employer Phone" at bounding box center [115, 286] width 191 height 16
type input "[PHONE_NUMBER]"
click at [667, 278] on input "Employer City" at bounding box center [820, 286] width 393 height 16
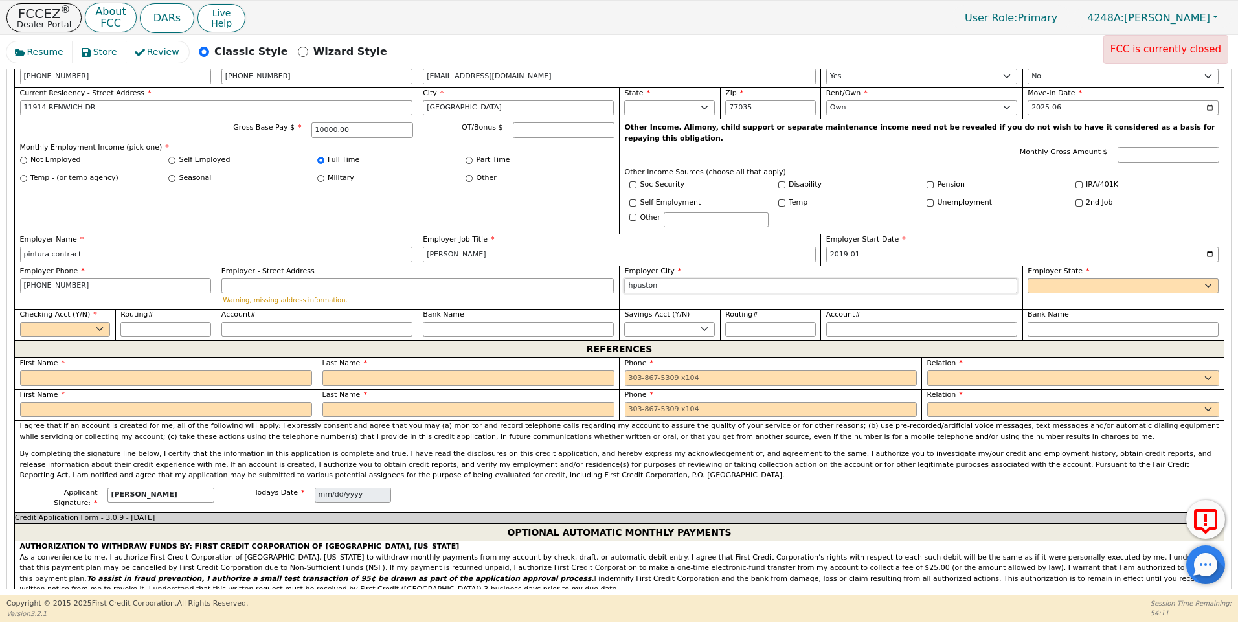
type input "hpuston"
click at [1049, 278] on select "AK AL AR AZ CA CO CT DC DE FL [GEOGRAPHIC_DATA] HI IA ID [GEOGRAPHIC_DATA] IN K…" at bounding box center [1122, 286] width 191 height 16
select select "[GEOGRAPHIC_DATA]"
click at [1027, 278] on select "AK AL AR AZ CA CO CT DC DE FL [GEOGRAPHIC_DATA] HI IA ID [GEOGRAPHIC_DATA] IN K…" at bounding box center [1122, 286] width 191 height 16
click at [96, 322] on select "Yes No" at bounding box center [65, 330] width 91 height 16
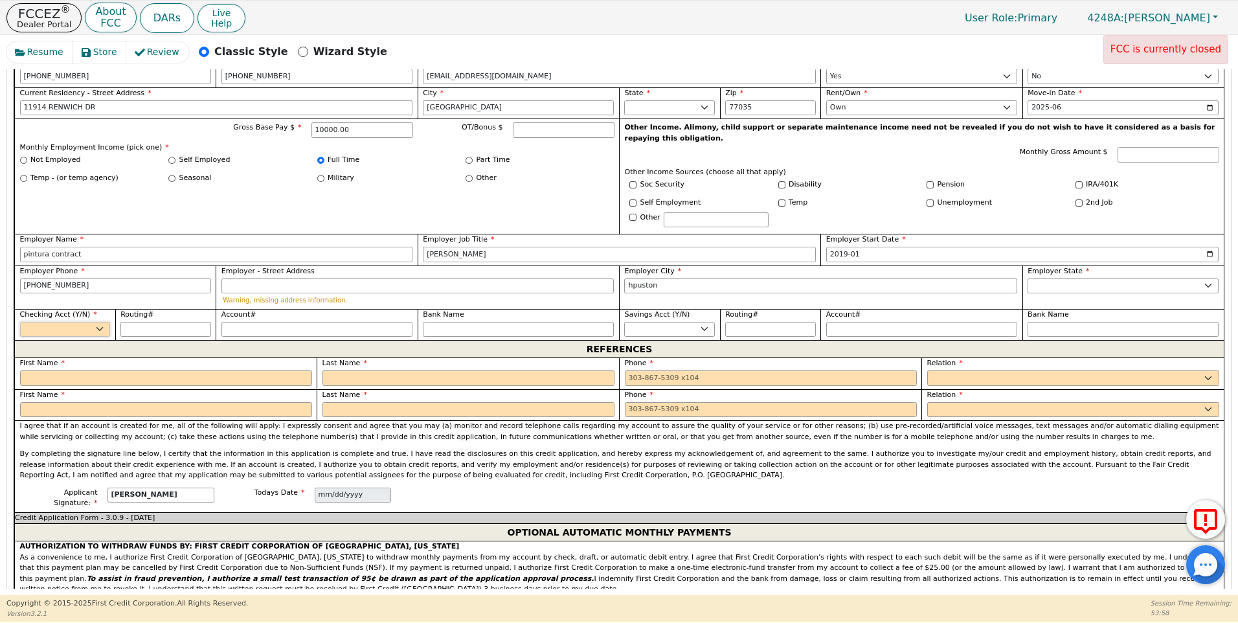
select select "y"
click at [20, 322] on select "Yes No" at bounding box center [65, 330] width 91 height 16
click at [38, 358] on div "First Name" at bounding box center [166, 372] width 292 height 28
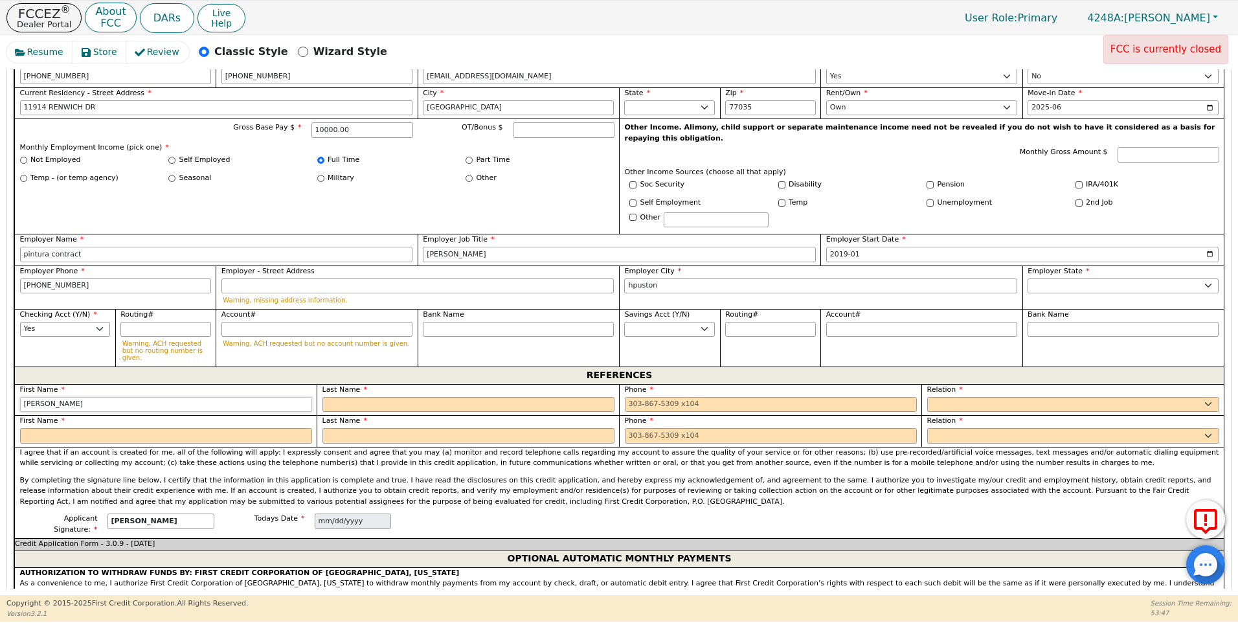
type input "[PERSON_NAME]"
click at [331, 397] on input "text" at bounding box center [468, 405] width 292 height 16
type input "[PERSON_NAME]"
click at [625, 397] on input "tel" at bounding box center [771, 405] width 292 height 16
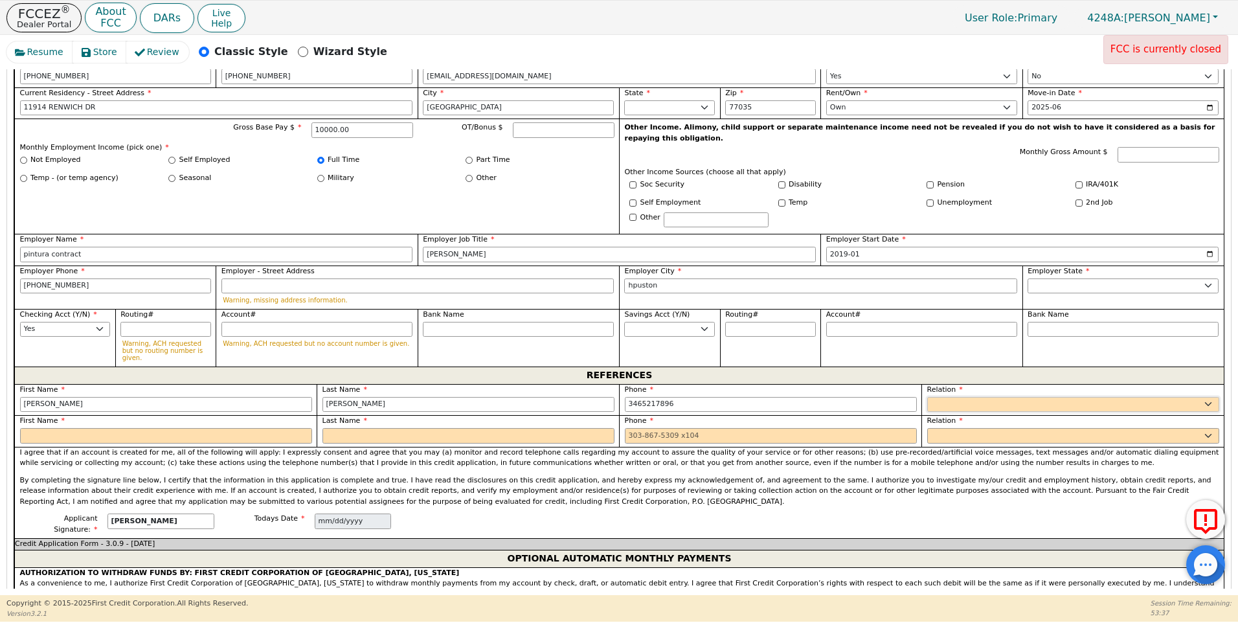
type input "[PHONE_NUMBER]"
click at [958, 397] on select "FATHER MOTHER SISTER BROTHER DAUGHTER SON CO-WORKER NEIGHBOR FRIEND COUSIN G-MO…" at bounding box center [1073, 405] width 292 height 16
select select "FRIEND"
click at [927, 397] on select "FATHER MOTHER SISTER BROTHER DAUGHTER SON CO-WORKER NEIGHBOR FRIEND COUSIN G-MO…" at bounding box center [1073, 405] width 292 height 16
click at [42, 428] on input "text" at bounding box center [166, 436] width 292 height 16
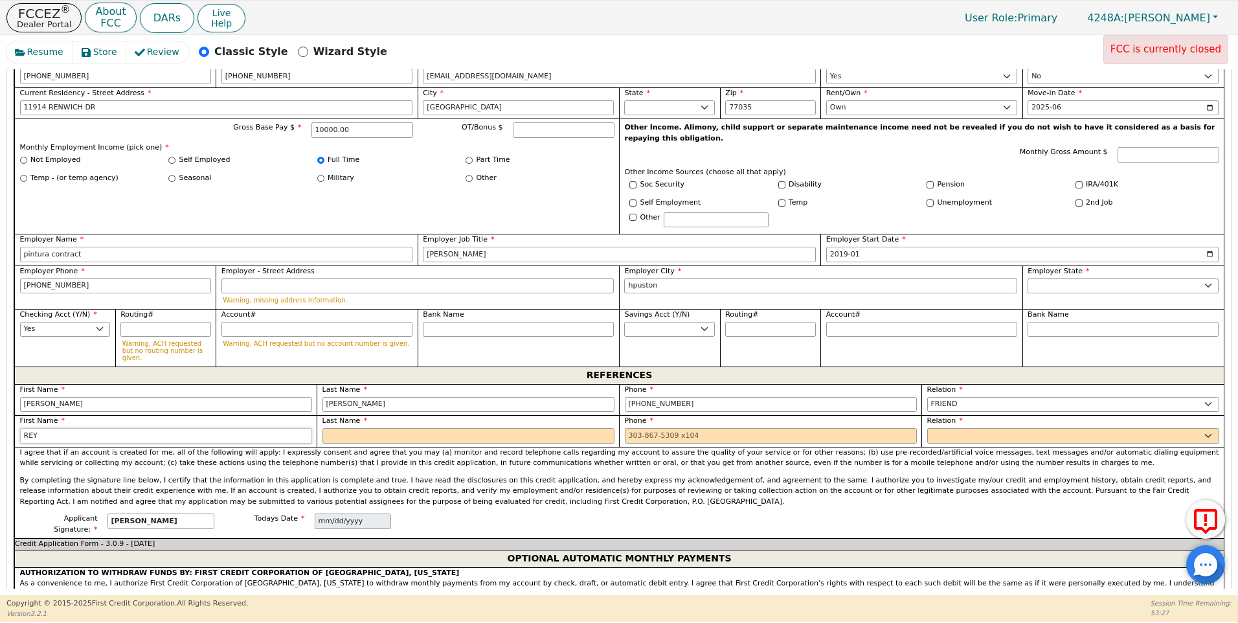
type input "REY"
click at [354, 428] on input "text" at bounding box center [468, 436] width 292 height 16
type input "[PERSON_NAME]"
click at [625, 428] on input "tel" at bounding box center [771, 436] width 292 height 16
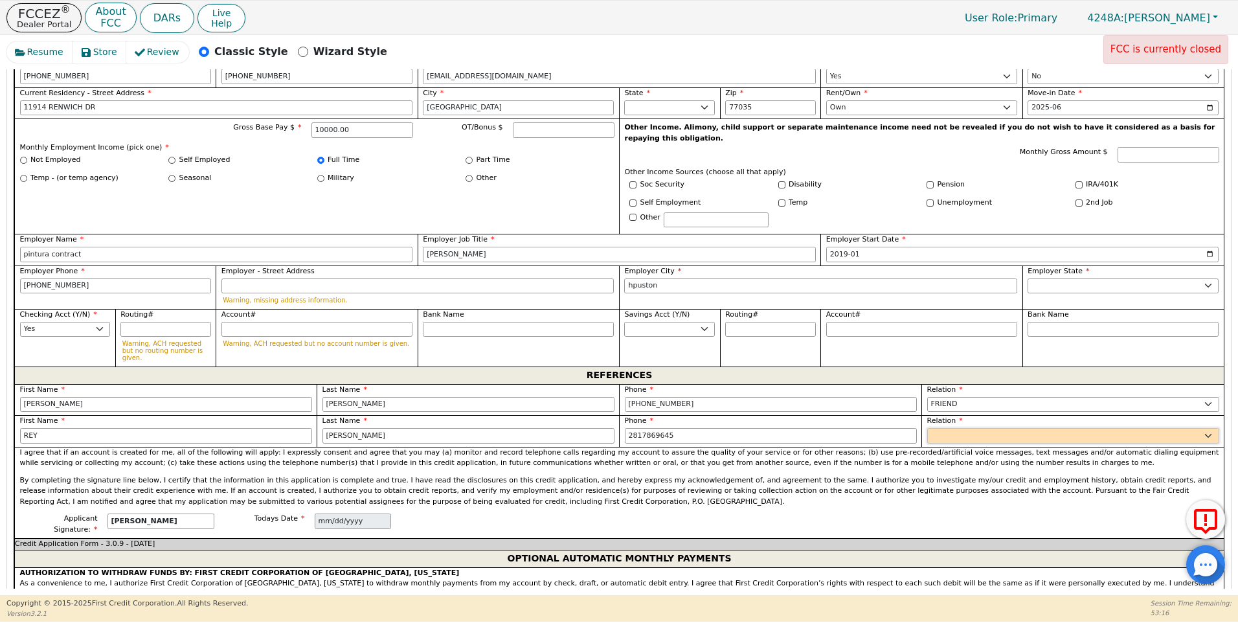
type input "[PHONE_NUMBER]"
click at [931, 428] on select "FATHER MOTHER SISTER BROTHER DAUGHTER SON CO-WORKER NEIGHBOR FRIEND COUSIN G-MO…" at bounding box center [1073, 436] width 292 height 16
select select "FRIEND"
click at [927, 428] on select "FATHER MOTHER SISTER BROTHER DAUGHTER SON CO-WORKER NEIGHBOR FRIEND COUSIN G-MO…" at bounding box center [1073, 436] width 292 height 16
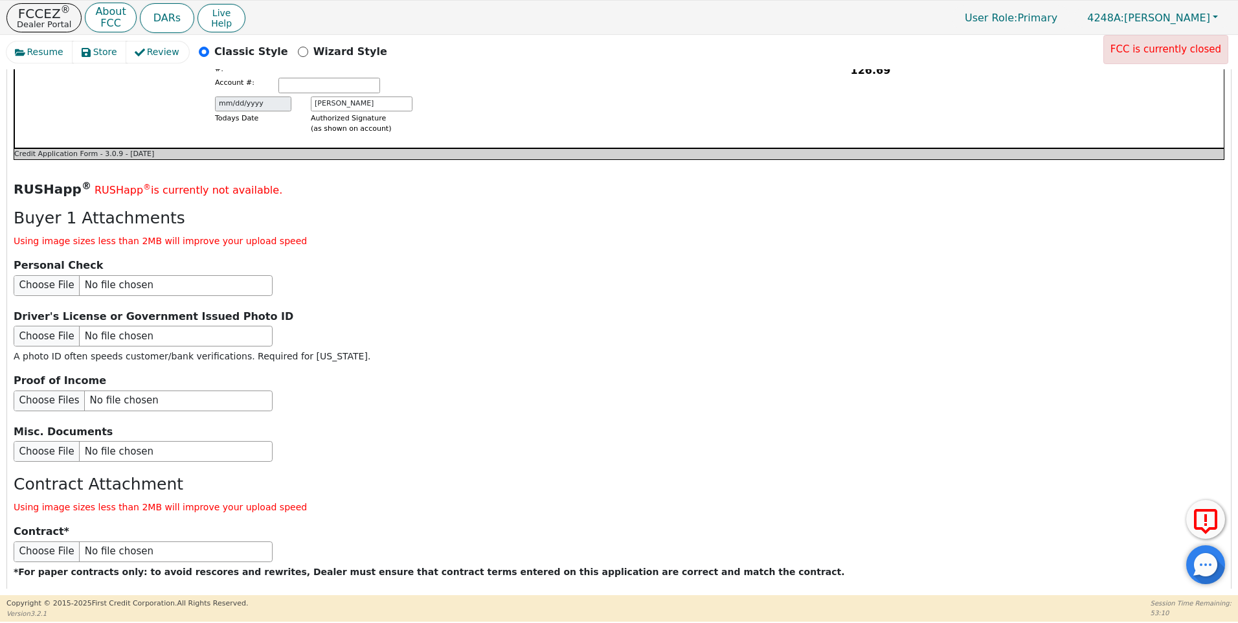
scroll to position [1465, 0]
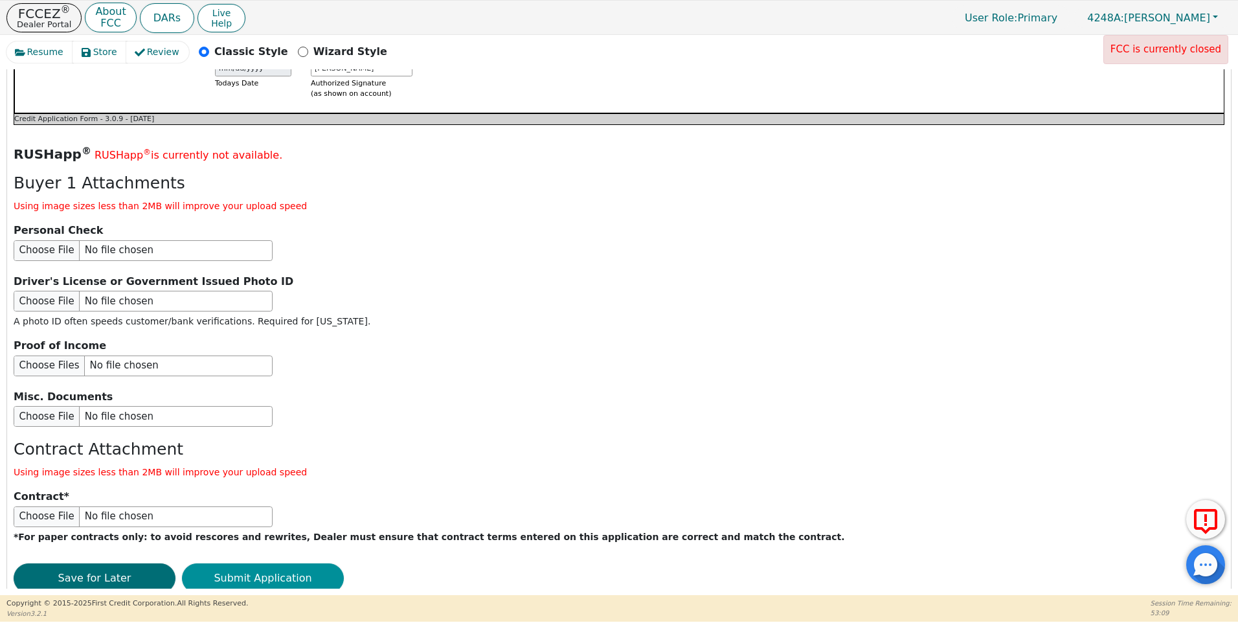
click at [257, 563] on button "Submit Application" at bounding box center [263, 578] width 162 height 30
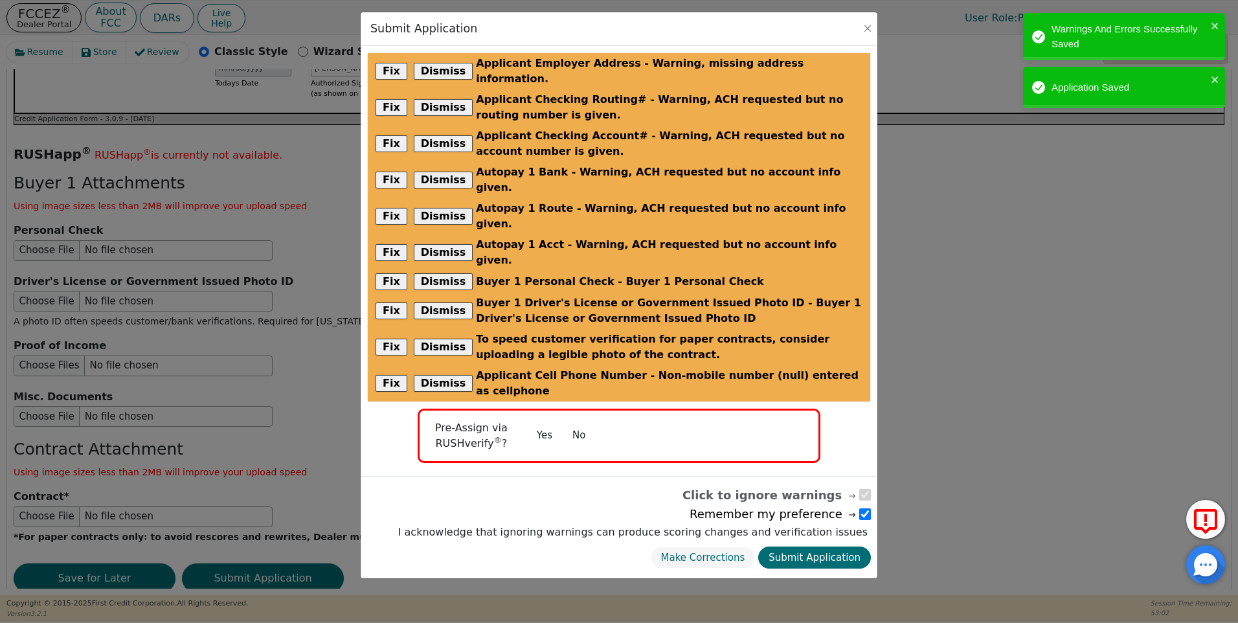
click at [583, 424] on button "No" at bounding box center [579, 435] width 34 height 23
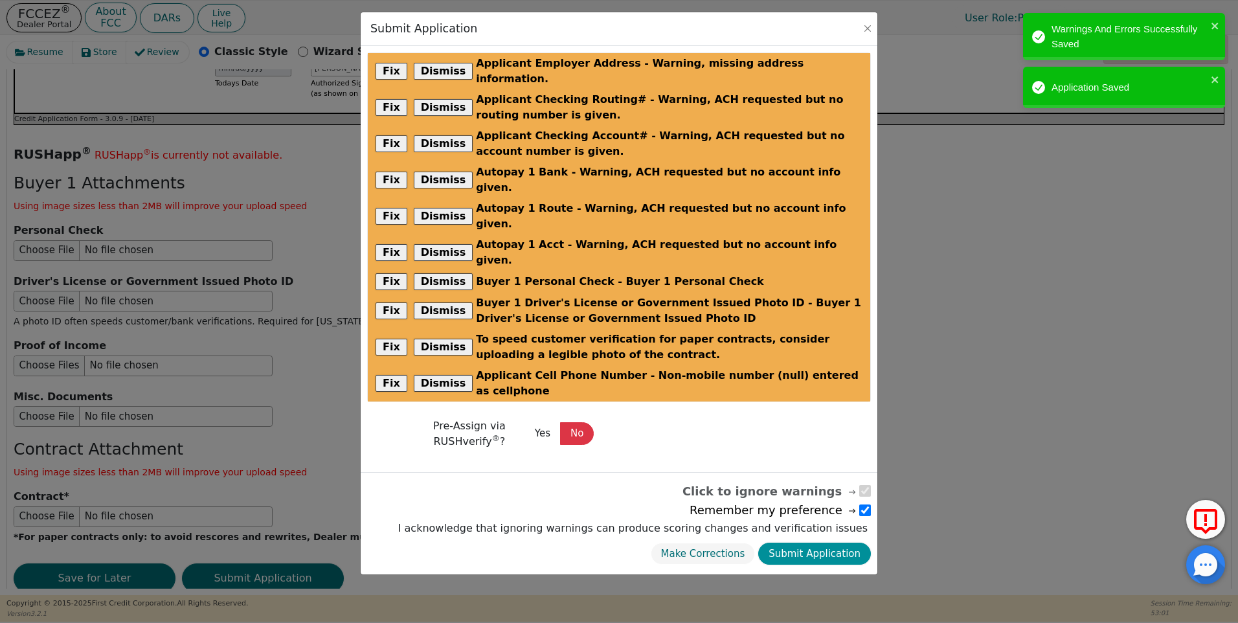
click at [827, 543] on button "Submit Application" at bounding box center [814, 554] width 113 height 23
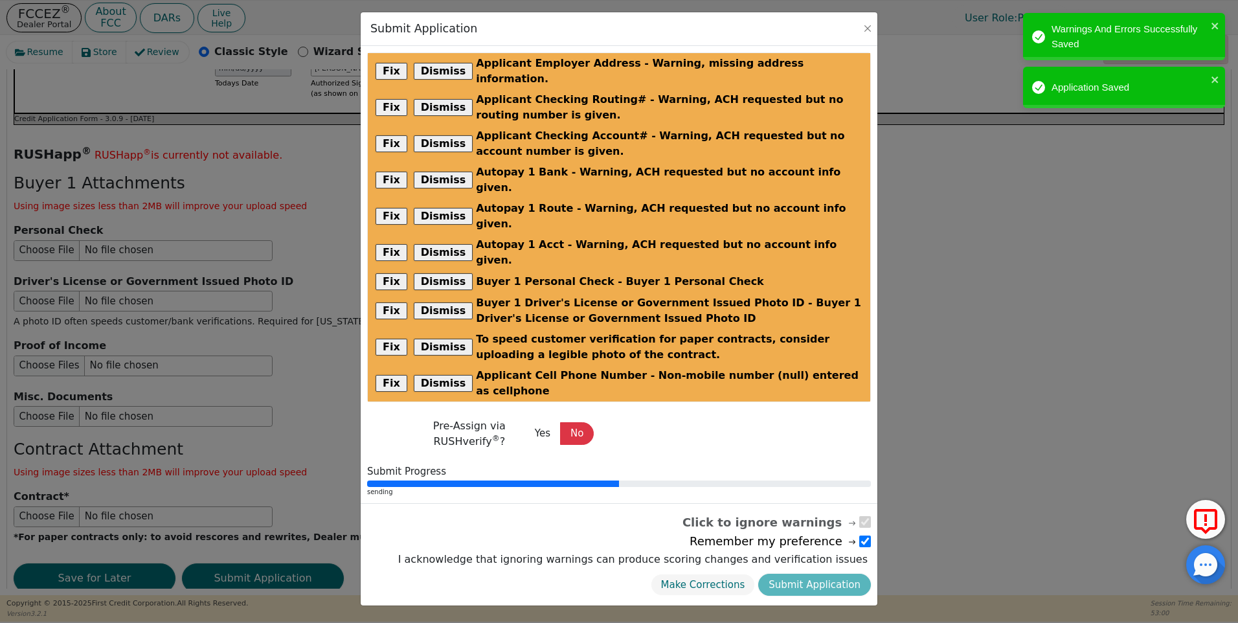
radio input "false"
checkbox input "false"
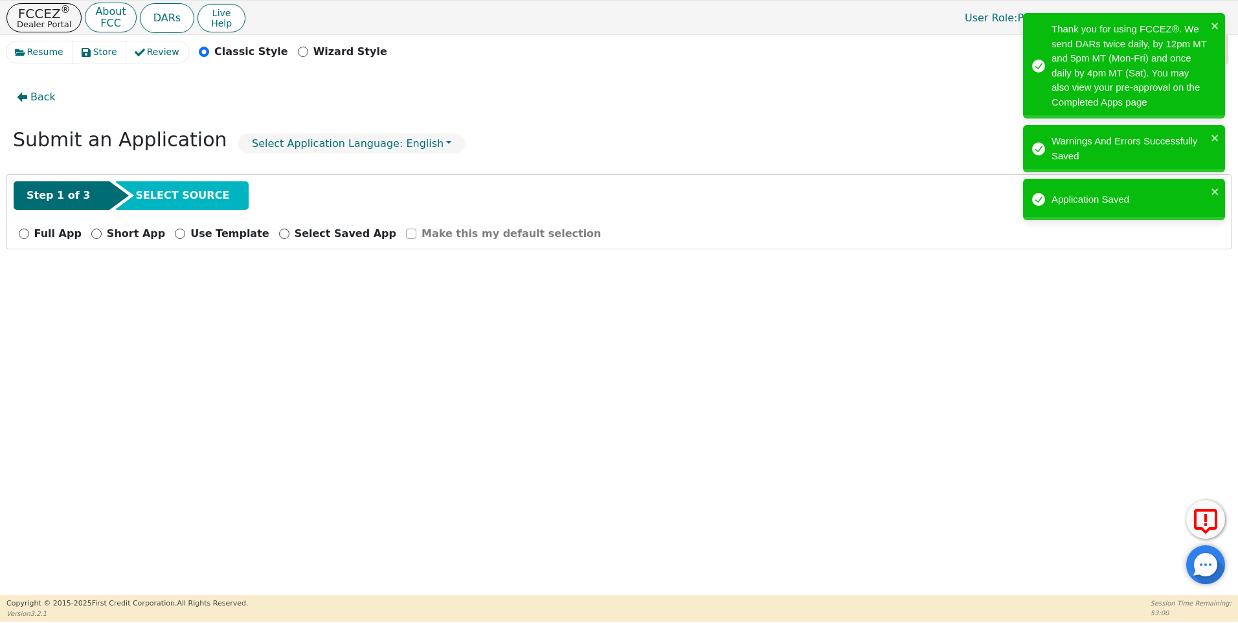
scroll to position [0, 0]
